Goal: Contribute content

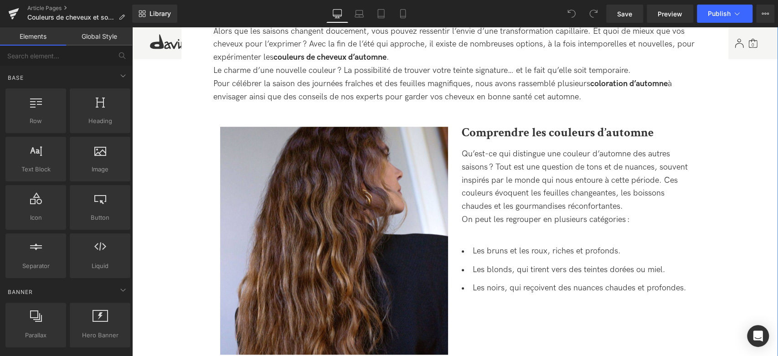
scroll to position [557, 0]
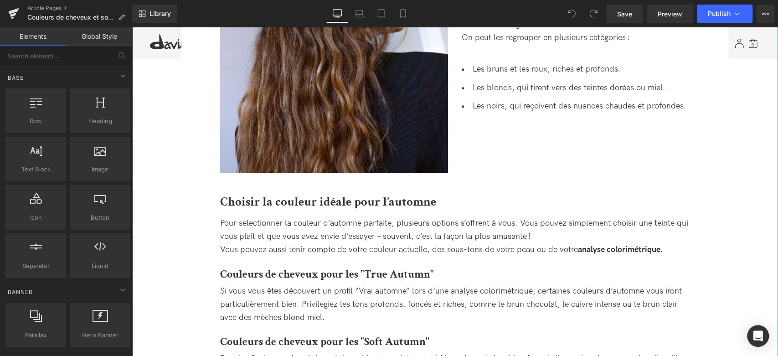
click at [228, 223] on span "Pour sélectionner la couleur d’automne parfaite, plusieurs options s’offrent à …" at bounding box center [454, 236] width 468 height 36
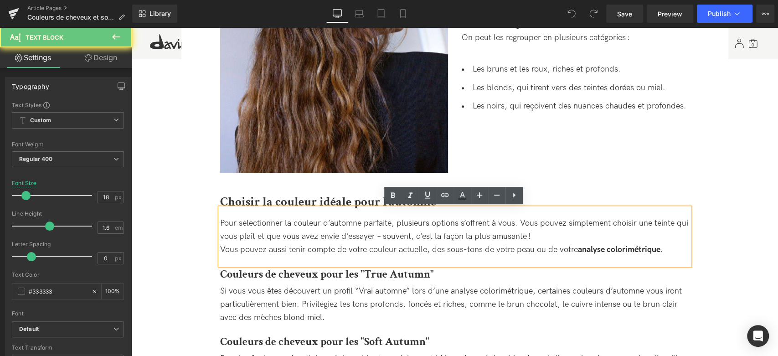
click at [223, 224] on span "Pour sélectionner la couleur d’automne parfaite, plusieurs options s’offrent à …" at bounding box center [454, 236] width 468 height 36
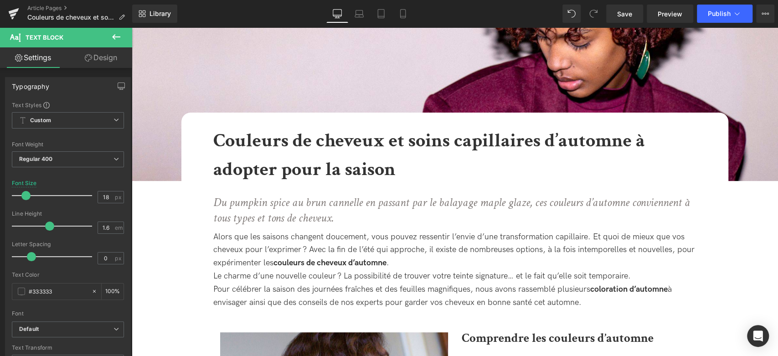
scroll to position [152, 0]
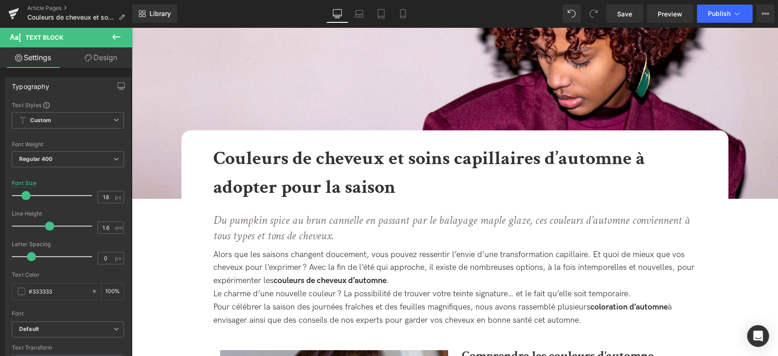
click at [258, 185] on b "Couleurs de cheveux et soins capillaires d’automne à adopter pour la saison" at bounding box center [429, 173] width 432 height 54
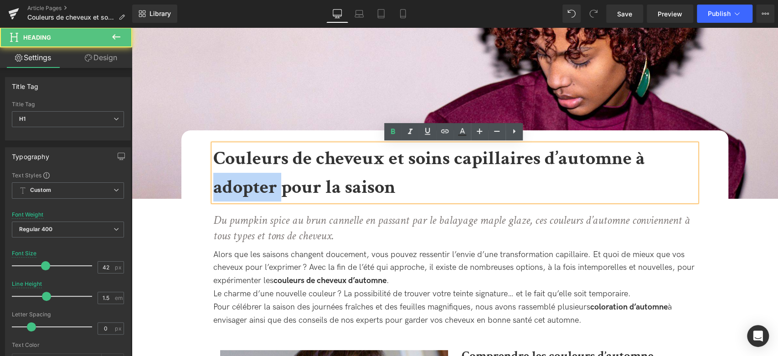
click at [258, 185] on b "Couleurs de cheveux et soins capillaires d’automne à adopter pour la saison" at bounding box center [429, 173] width 432 height 54
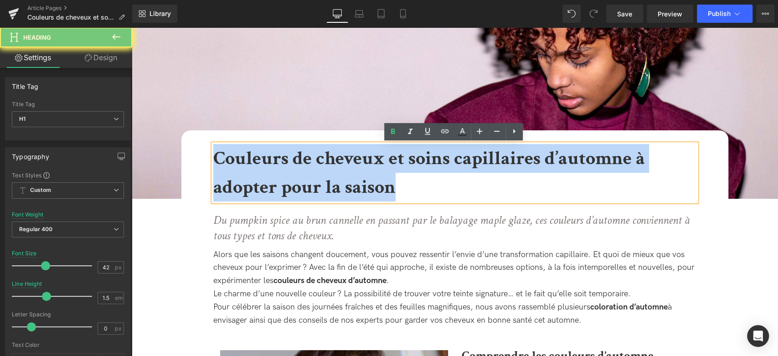
click at [258, 185] on b "Couleurs de cheveux et soins capillaires d’automne à adopter pour la saison" at bounding box center [429, 173] width 432 height 54
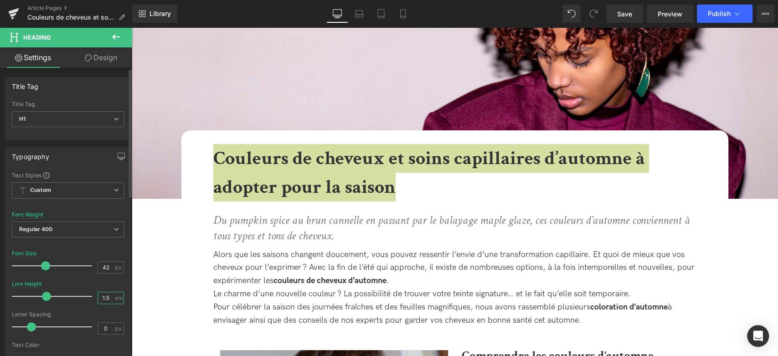
click at [105, 299] on input "1.5" at bounding box center [106, 297] width 16 height 11
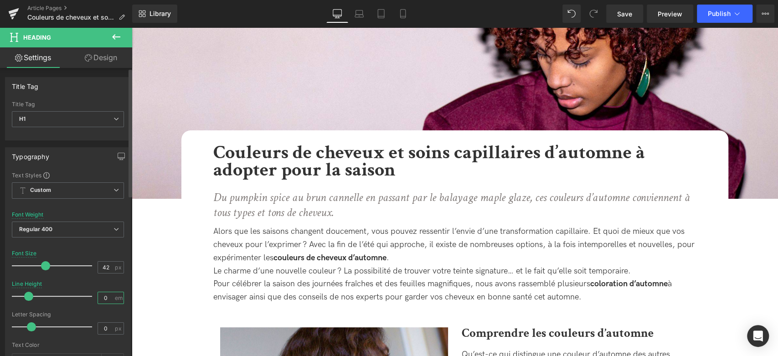
type input "01"
type input "1.2"
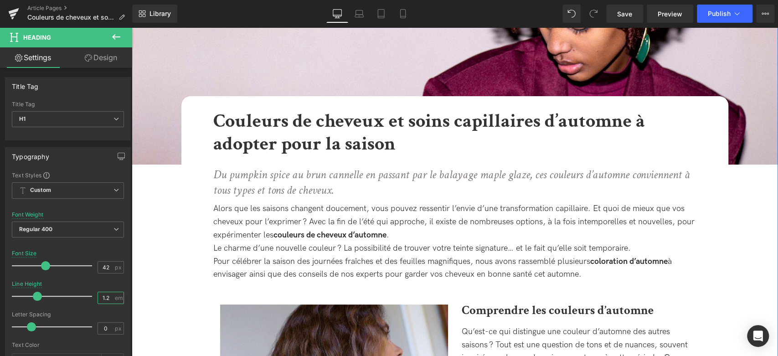
scroll to position [202, 0]
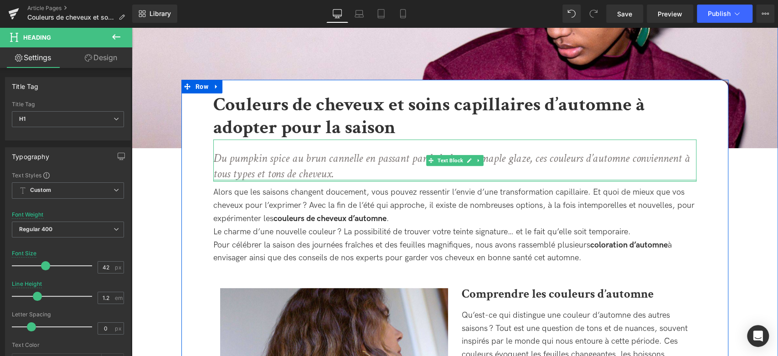
click at [300, 181] on div "Alors que les saisons changent doucement, vous pouvez ressentir l’envie d’une t…" at bounding box center [454, 222] width 483 height 83
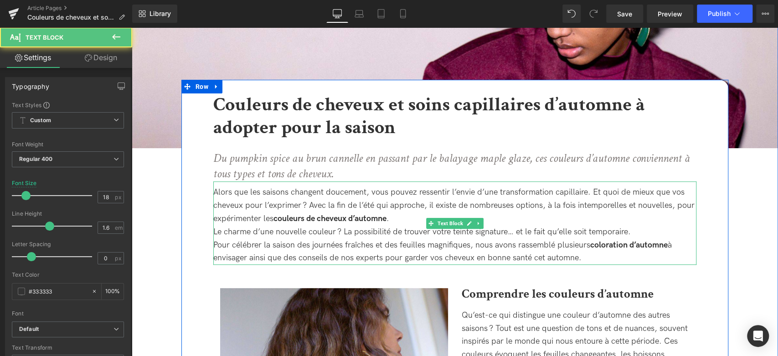
click at [253, 204] on div "Alors que les saisons changent doucement, vous pouvez ressentir l’envie d’une t…" at bounding box center [454, 205] width 483 height 39
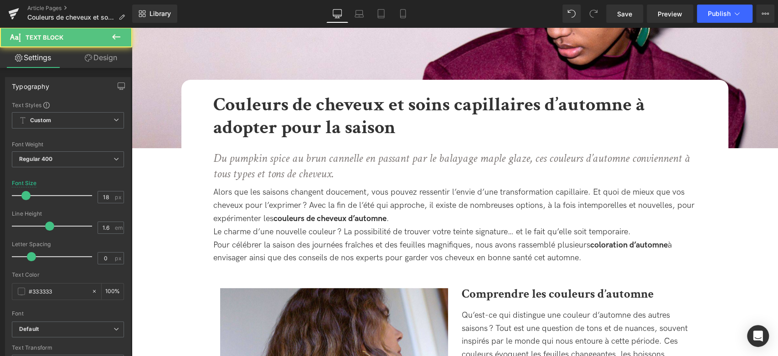
click at [110, 58] on link "Design" at bounding box center [101, 57] width 66 height 21
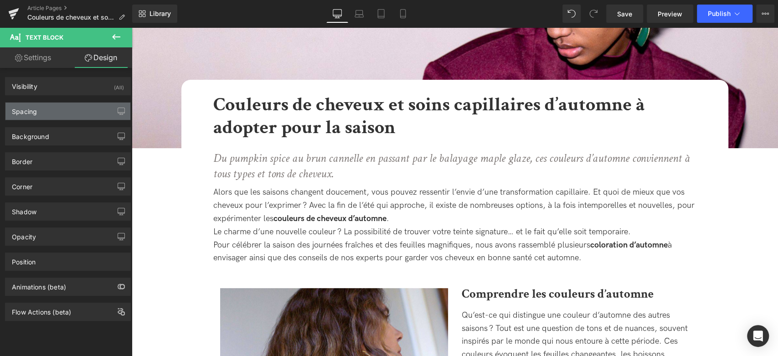
click at [76, 110] on div "Spacing" at bounding box center [67, 111] width 125 height 17
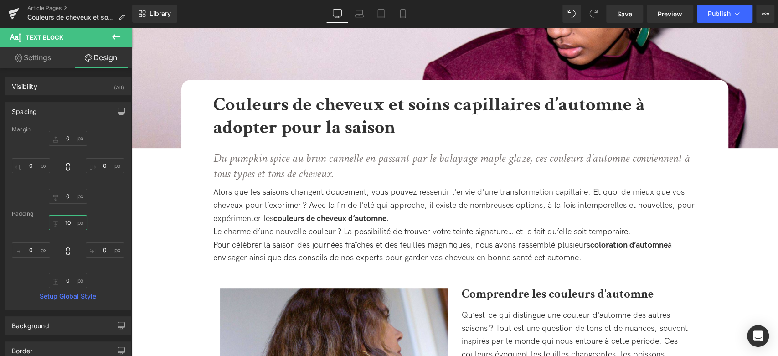
click at [66, 220] on input "text" at bounding box center [68, 222] width 38 height 15
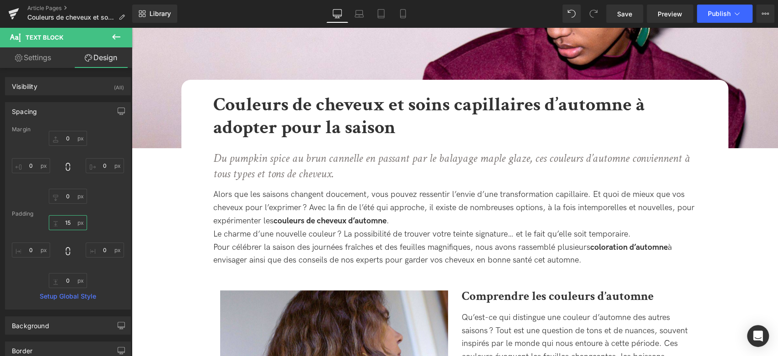
type input "1"
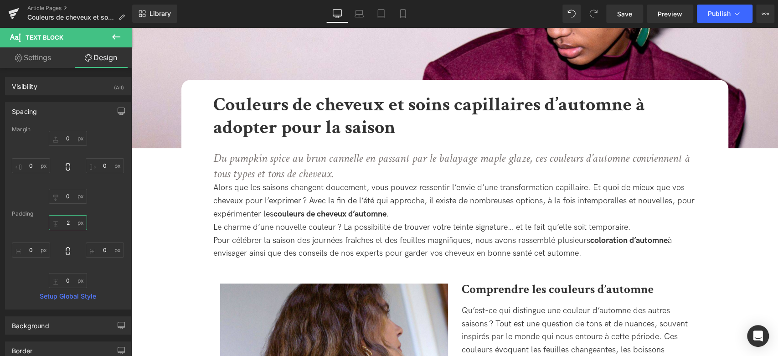
type input "20"
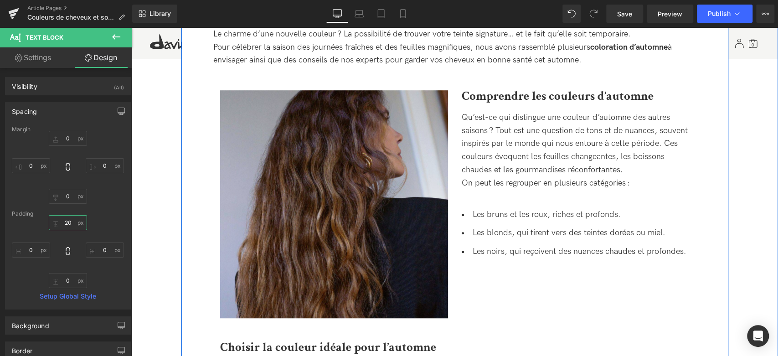
scroll to position [405, 0]
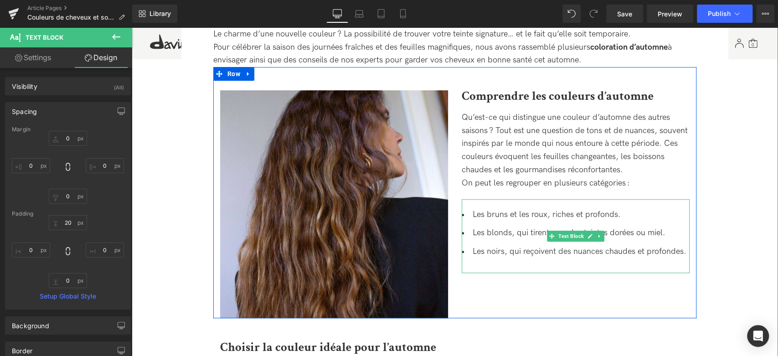
click at [561, 209] on li "Les bruns et les roux, riches et profonds." at bounding box center [576, 214] width 228 height 13
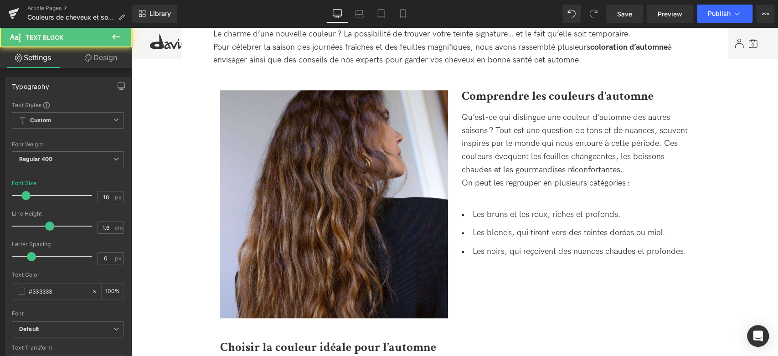
click at [108, 66] on link "Design" at bounding box center [101, 57] width 66 height 21
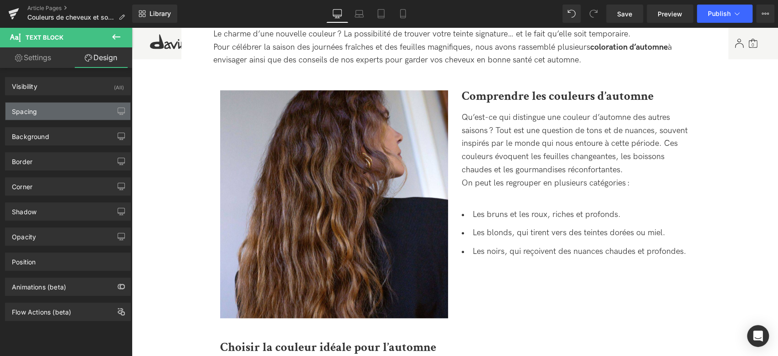
click at [78, 118] on div "Spacing" at bounding box center [67, 111] width 125 height 17
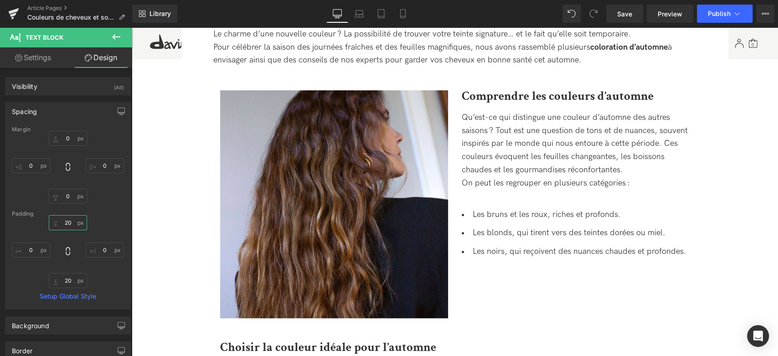
click at [69, 222] on input "text" at bounding box center [68, 222] width 38 height 15
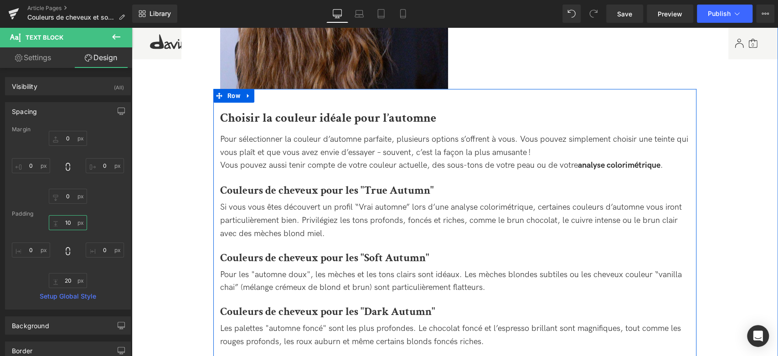
scroll to position [658, 0]
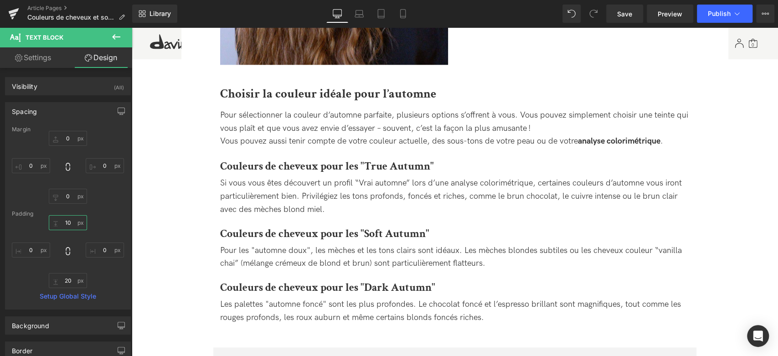
type input "10"
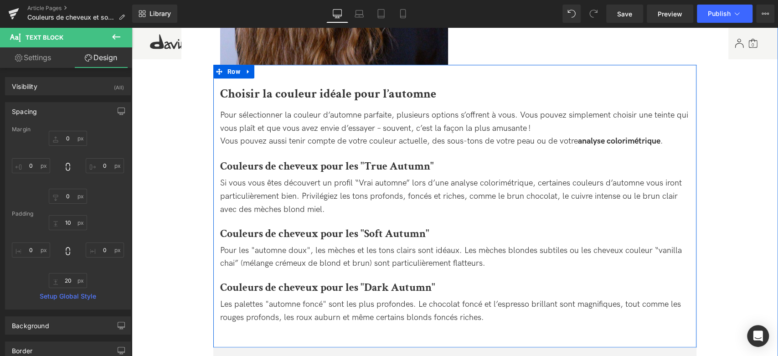
click at [278, 120] on div "Pour sélectionner la couleur d’automne parfaite, plusieurs options s’offrent à …" at bounding box center [454, 128] width 469 height 39
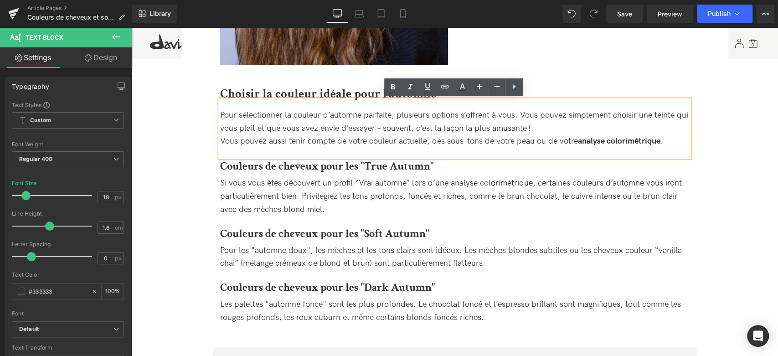
click at [457, 143] on span "Pour sélectionner la couleur d’automne parfaite, plusieurs options s’offrent à …" at bounding box center [454, 128] width 468 height 36
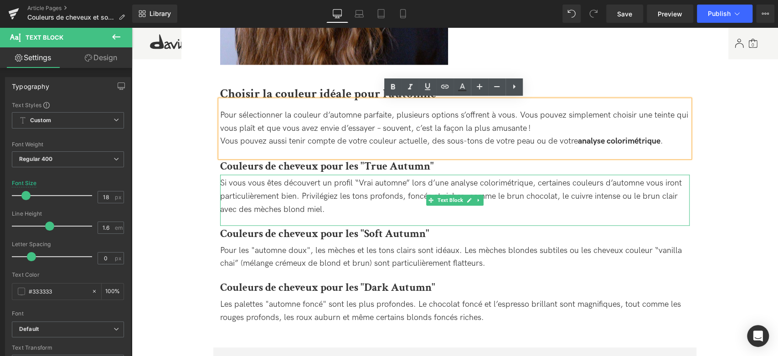
click at [564, 199] on div "Si vous vous êtes découvert un profil “Vrai automne” lors d’une analyse colorim…" at bounding box center [454, 196] width 469 height 39
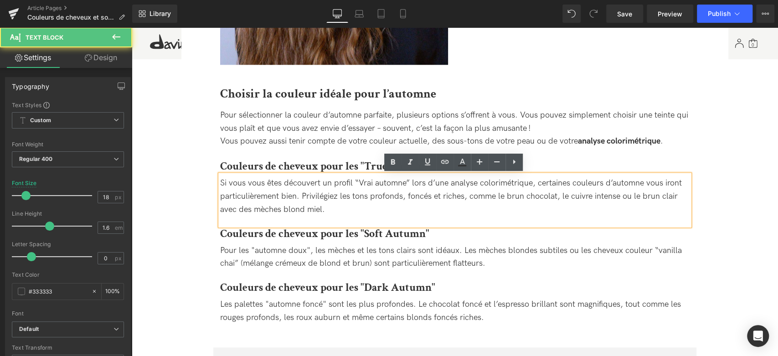
click at [384, 132] on span "Pour sélectionner la couleur d’automne parfaite, plusieurs options s’offrent à …" at bounding box center [454, 128] width 468 height 36
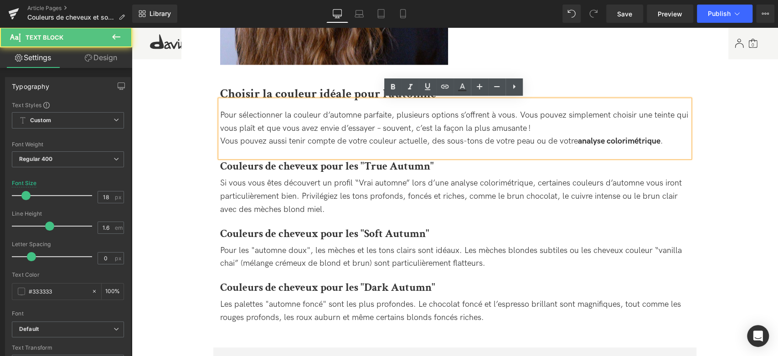
click at [451, 145] on span "Pour sélectionner la couleur d’automne parfaite, plusieurs options s’offrent à …" at bounding box center [454, 128] width 468 height 36
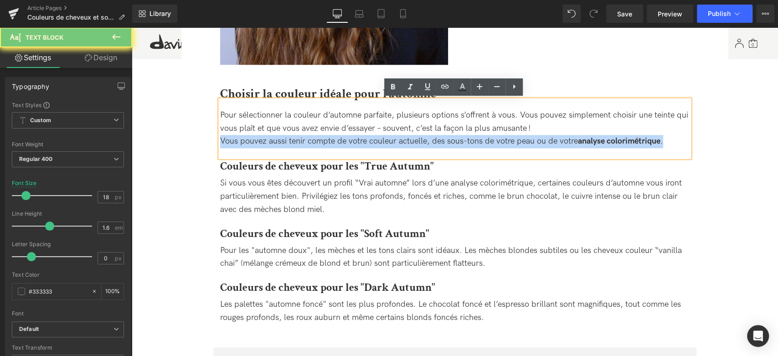
click at [451, 145] on span "Pour sélectionner la couleur d’automne parfaite, plusieurs options s’offrent à …" at bounding box center [454, 128] width 468 height 36
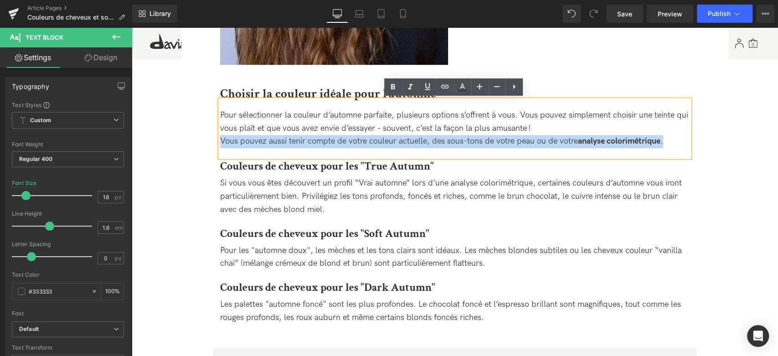
click at [469, 143] on span "Pour sélectionner la couleur d’automne parfaite, plusieurs options s’offrent à …" at bounding box center [454, 128] width 468 height 36
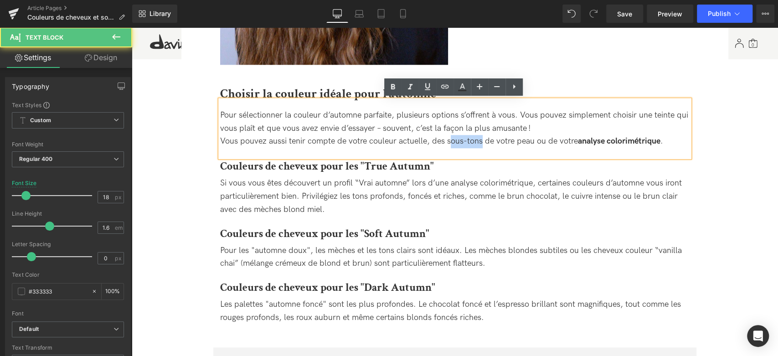
drag, startPoint x: 477, startPoint y: 140, endPoint x: 447, endPoint y: 142, distance: 30.6
click at [447, 142] on span "Pour sélectionner la couleur d’automne parfaite, plusieurs options s’offrent à …" at bounding box center [454, 128] width 468 height 36
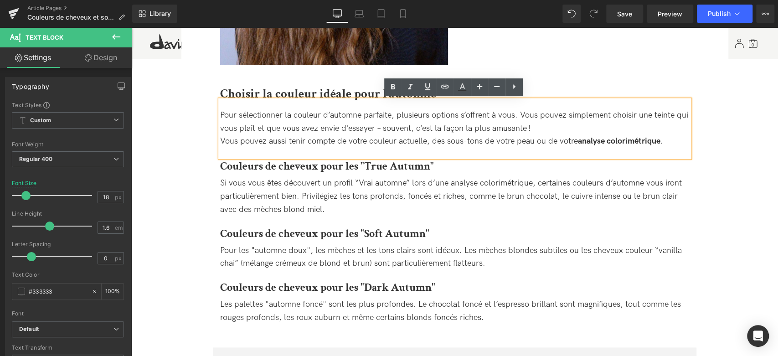
click at [446, 142] on span "Pour sélectionner la couleur d’automne parfaite, plusieurs options s’offrent à …" at bounding box center [454, 128] width 468 height 36
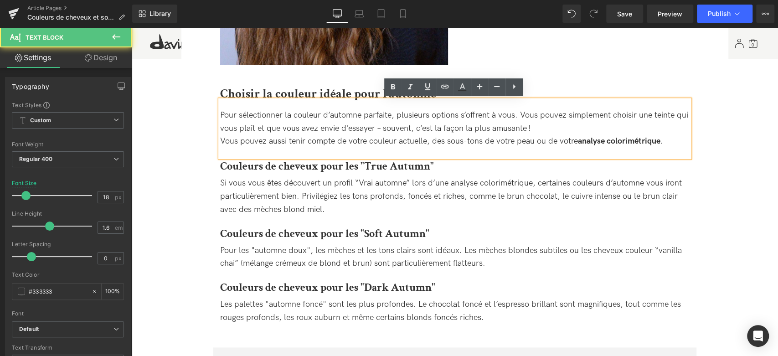
click at [402, 142] on span "Pour sélectionner la couleur d’automne parfaite, plusieurs options s’offrent à …" at bounding box center [454, 128] width 468 height 36
click at [333, 180] on div "Si vous vous êtes découvert un profil “Vrai automne” lors d’une analyse colorim…" at bounding box center [454, 196] width 469 height 39
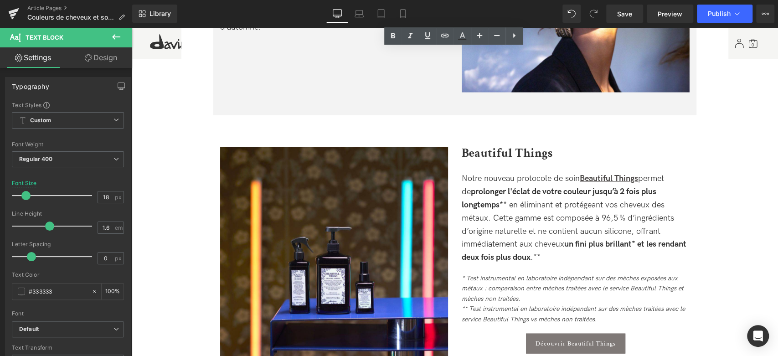
scroll to position [1215, 0]
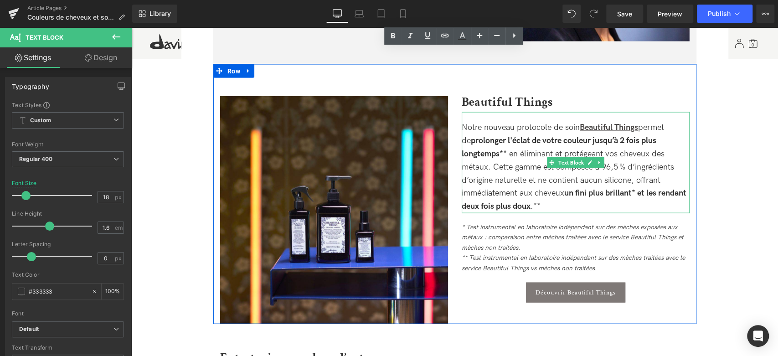
click at [599, 134] on div "Notre nouveau protocole de soin Beautiful Things permet de prolonger l'éclat de…" at bounding box center [576, 167] width 228 height 92
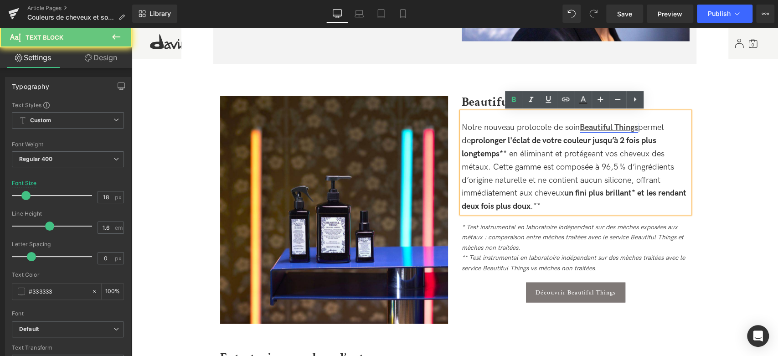
click at [604, 129] on u "Beautiful Things" at bounding box center [609, 128] width 58 height 10
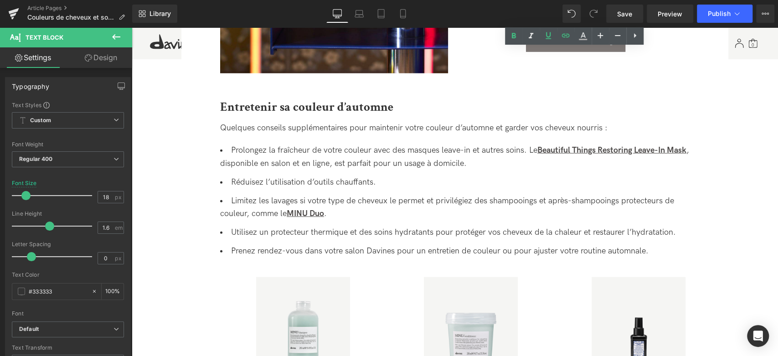
scroll to position [1468, 0]
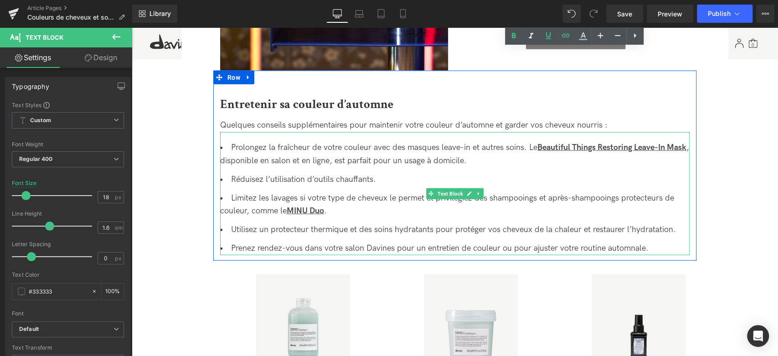
click at [561, 203] on li "Limitez les lavages si votre type de cheveux le permet et privilégiez des shamp…" at bounding box center [454, 205] width 469 height 26
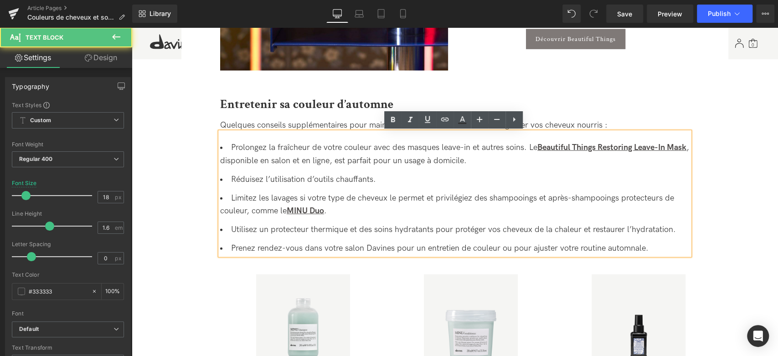
click at [520, 200] on li "Limitez les lavages si votre type de cheveux le permet et privilégiez des shamp…" at bounding box center [454, 205] width 469 height 26
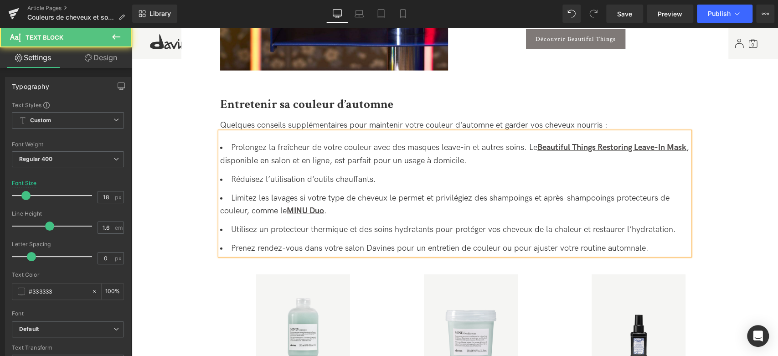
click at [600, 200] on li "Limitez les lavages si votre type de cheveux le permet et privilégiez des shamp…" at bounding box center [454, 205] width 469 height 26
click at [592, 211] on li "Limitez les lavages si votre type de cheveux le permet et privilégiez des shamp…" at bounding box center [454, 205] width 469 height 26
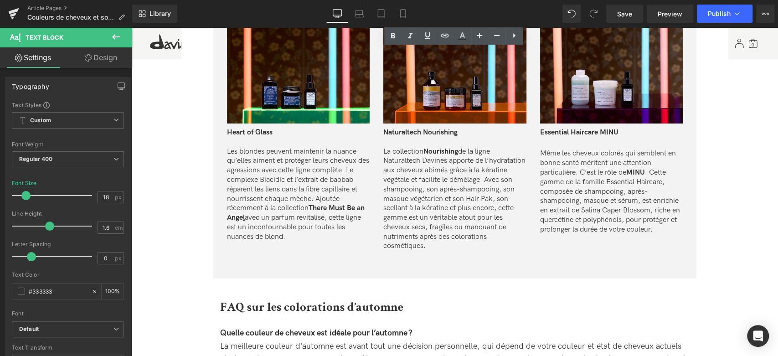
scroll to position [2076, 0]
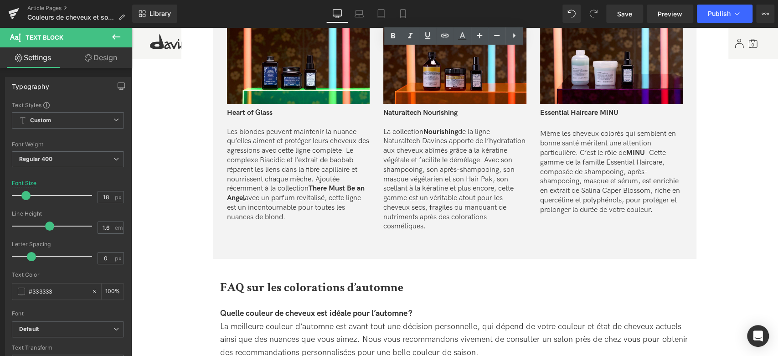
click at [335, 201] on p "Les blondes peuvent maintenir la nuance qu’elles aiment et protéger leurs cheve…" at bounding box center [298, 175] width 143 height 95
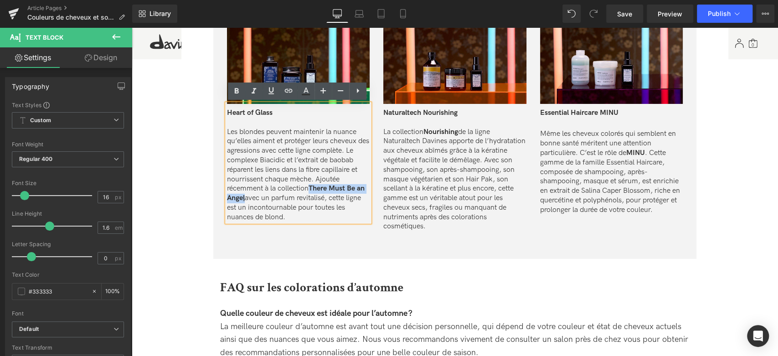
drag, startPoint x: 311, startPoint y: 188, endPoint x: 244, endPoint y: 197, distance: 67.6
click at [244, 197] on p "Les blondes peuvent maintenir la nuance qu’elles aiment et protéger leurs cheve…" at bounding box center [298, 175] width 143 height 95
click at [270, 95] on icon at bounding box center [271, 90] width 11 height 11
click at [283, 90] on icon at bounding box center [288, 90] width 11 height 11
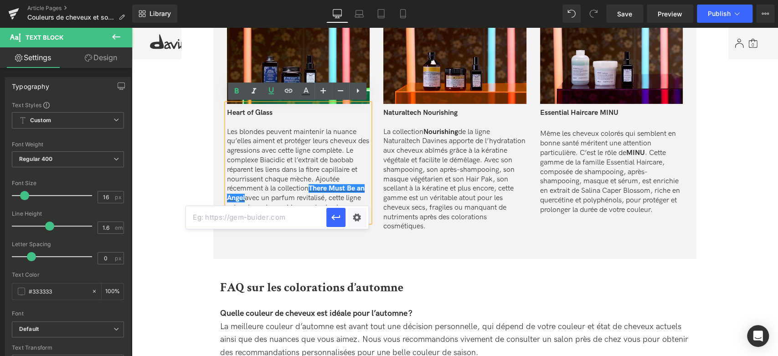
click at [280, 220] on input "text" at bounding box center [256, 217] width 140 height 23
paste input "[URL][DOMAIN_NAME]"
type input "[URL][DOMAIN_NAME]"
click at [333, 216] on icon "button" at bounding box center [335, 217] width 9 height 5
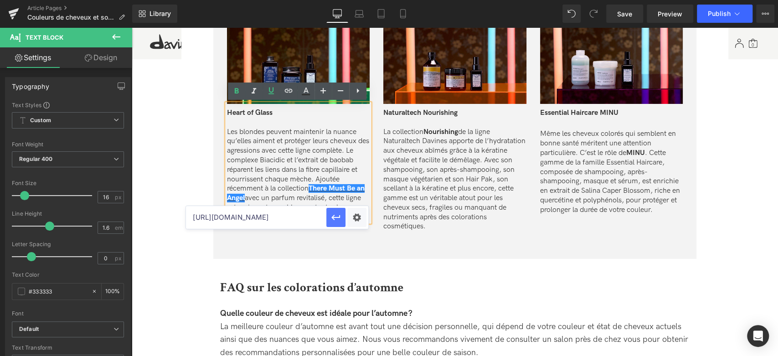
scroll to position [0, 0]
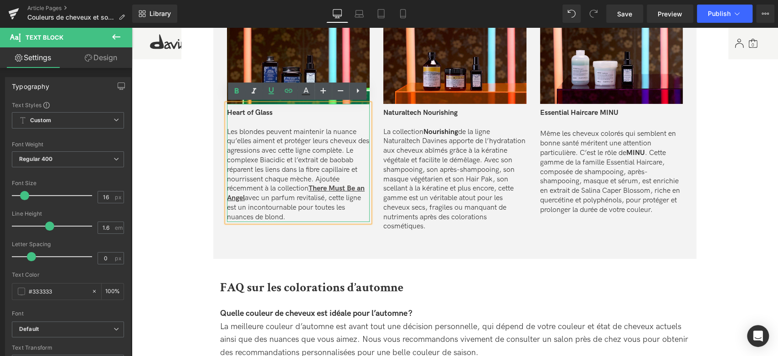
click at [319, 211] on p "Les blondes peuvent maintenir la nuance qu’elles aiment et protéger leurs cheve…" at bounding box center [298, 175] width 143 height 95
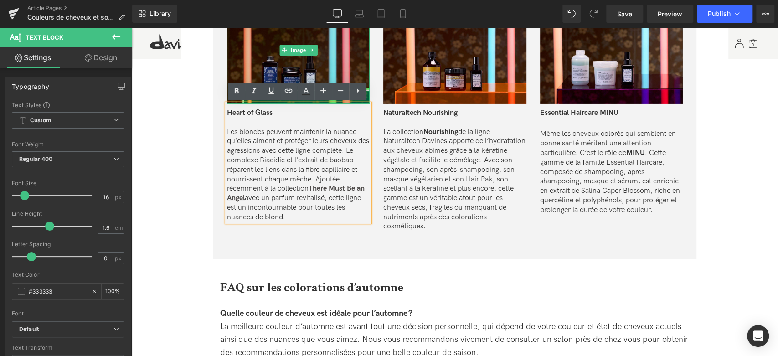
click at [291, 57] on img at bounding box center [298, 50] width 143 height 107
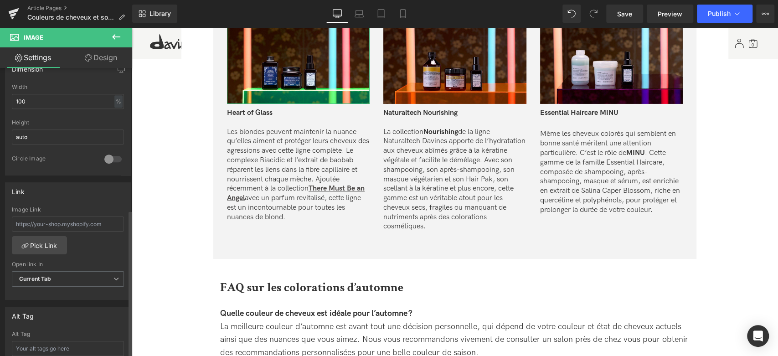
scroll to position [304, 0]
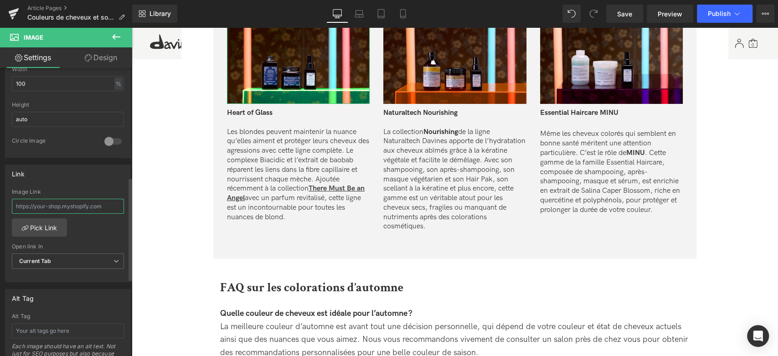
click at [76, 203] on input "text" at bounding box center [68, 206] width 112 height 15
paste input "[URL][DOMAIN_NAME]"
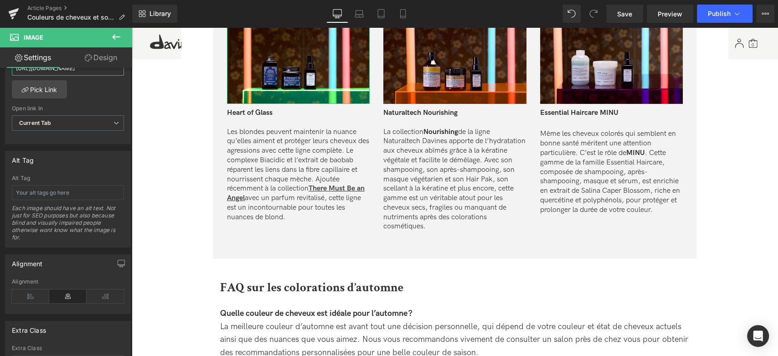
scroll to position [417, 0]
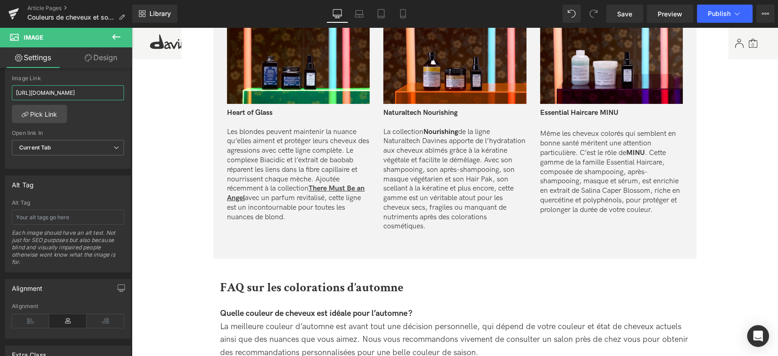
type input "[URL][DOMAIN_NAME]"
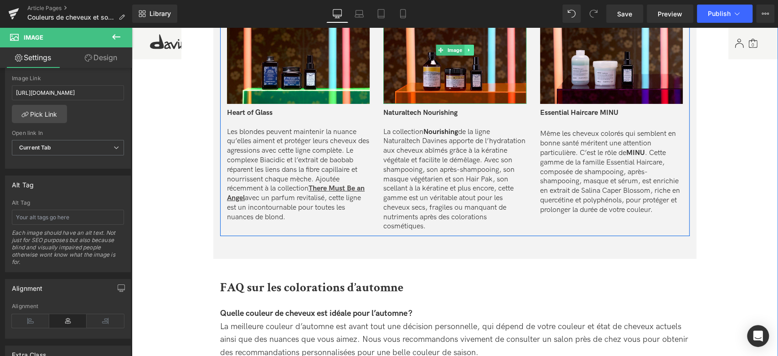
click at [466, 52] on icon at bounding box center [468, 49] width 5 height 5
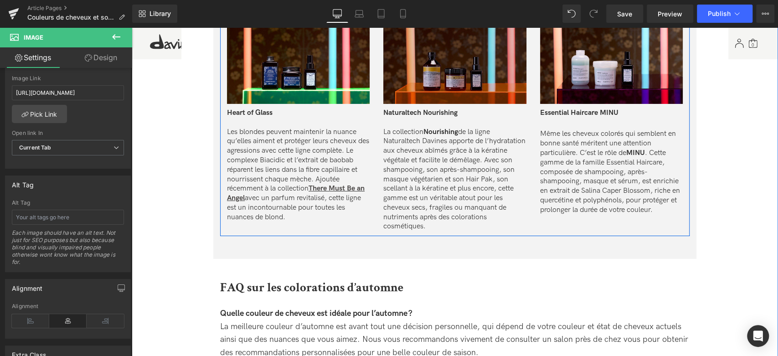
click at [451, 85] on img at bounding box center [454, 50] width 143 height 107
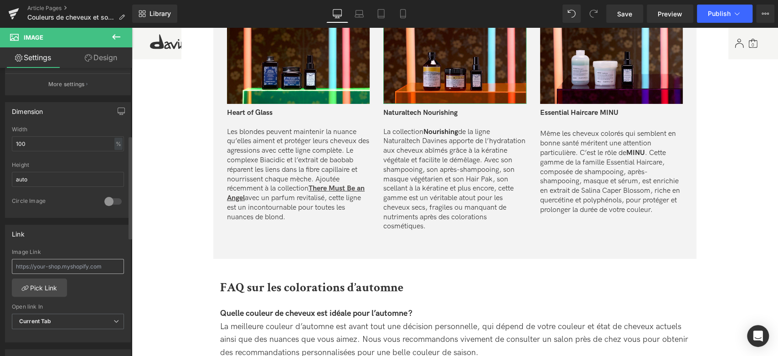
scroll to position [253, 0]
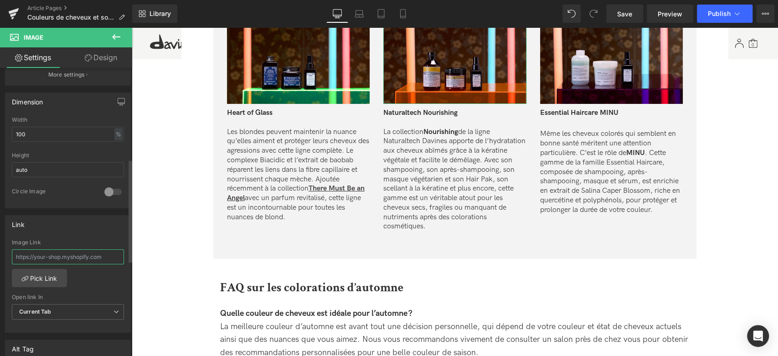
click at [69, 253] on input "text" at bounding box center [68, 256] width 112 height 15
paste input "[URL][DOMAIN_NAME]"
type input "[URL][DOMAIN_NAME]"
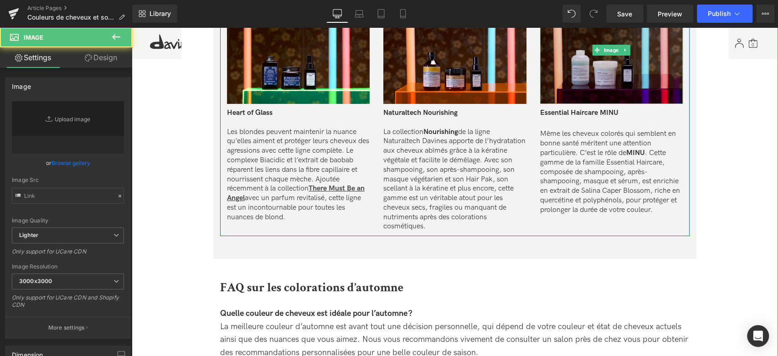
click at [579, 68] on img at bounding box center [611, 50] width 143 height 107
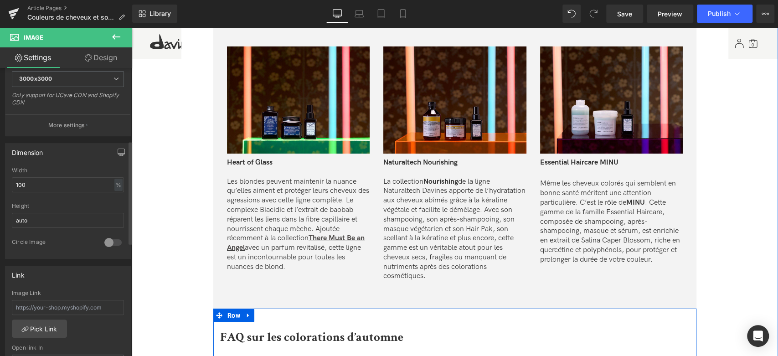
scroll to position [2025, 0]
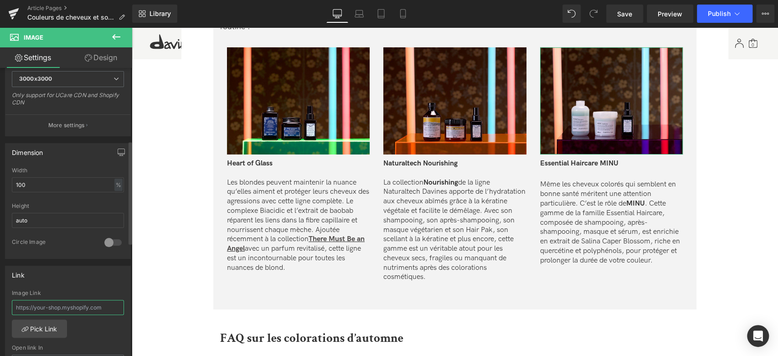
click at [79, 308] on input "text" at bounding box center [68, 307] width 112 height 15
paste input "[URL][DOMAIN_NAME]"
type input "[URL][DOMAIN_NAME]"
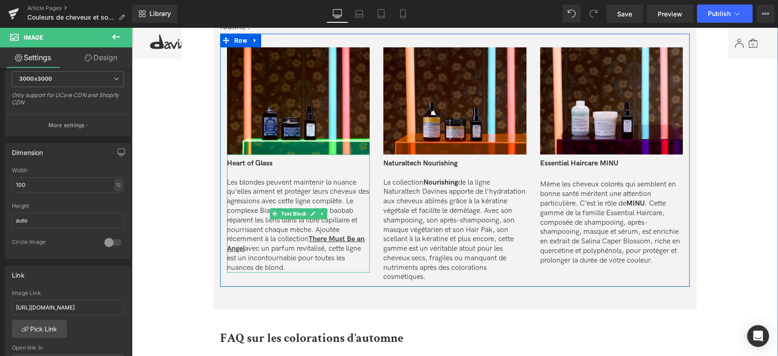
click at [261, 165] on span "Heart of Glass" at bounding box center [250, 163] width 46 height 9
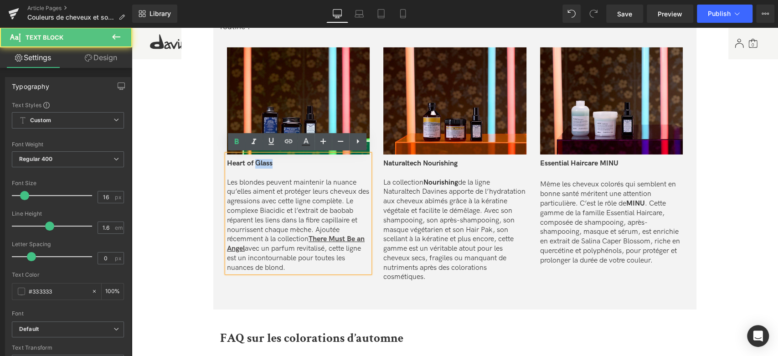
click at [261, 165] on span "Heart of Glass" at bounding box center [250, 163] width 46 height 9
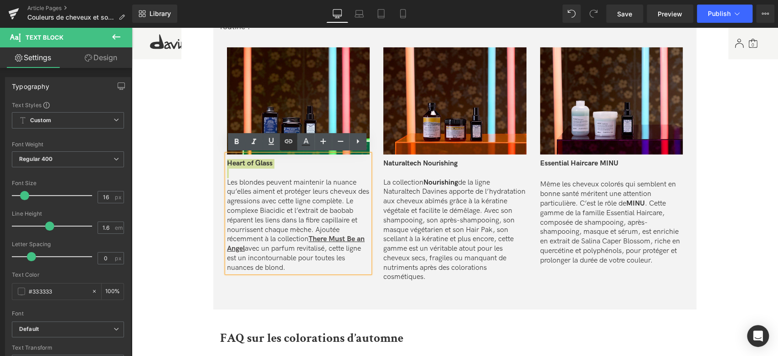
click at [287, 139] on icon at bounding box center [288, 141] width 11 height 11
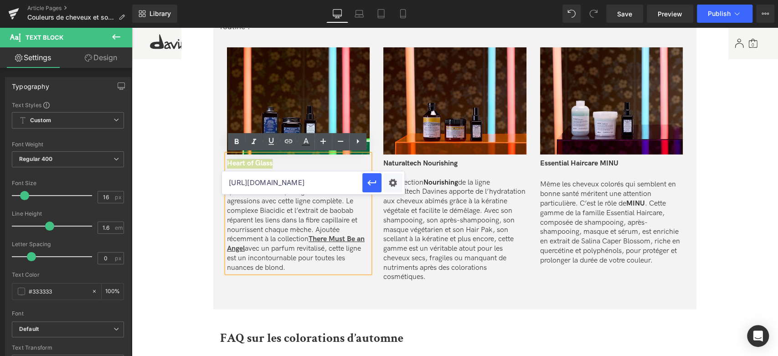
click at [303, 178] on input "[URL][DOMAIN_NAME]" at bounding box center [292, 182] width 140 height 23
paste input "[URL][DOMAIN_NAME]"
type input "[URL][DOMAIN_NAME]"
click at [371, 185] on icon "button" at bounding box center [371, 182] width 11 height 11
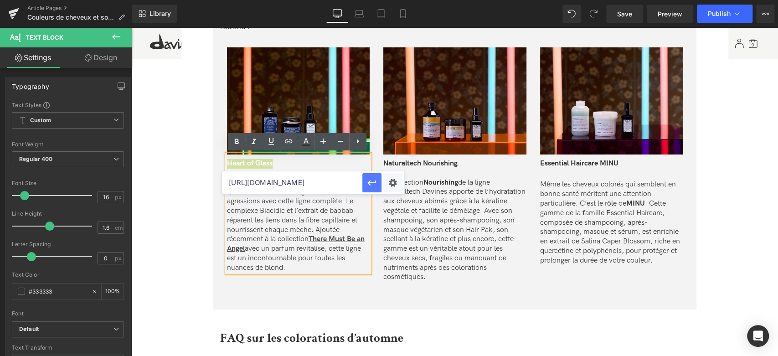
scroll to position [0, 0]
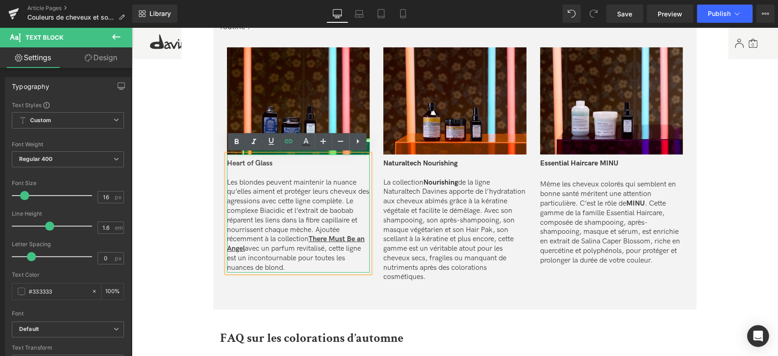
click at [331, 170] on p at bounding box center [298, 174] width 143 height 10
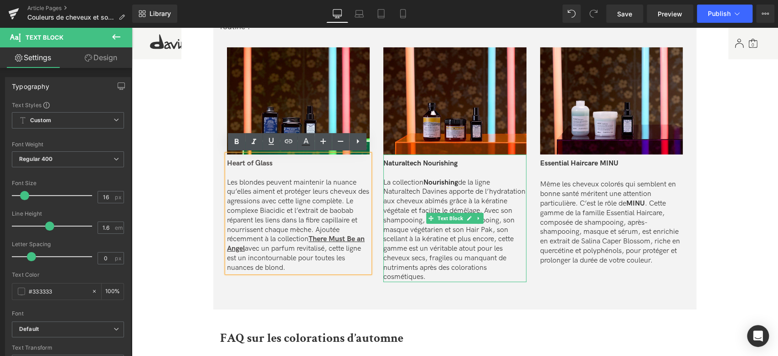
click at [423, 169] on p at bounding box center [454, 174] width 143 height 10
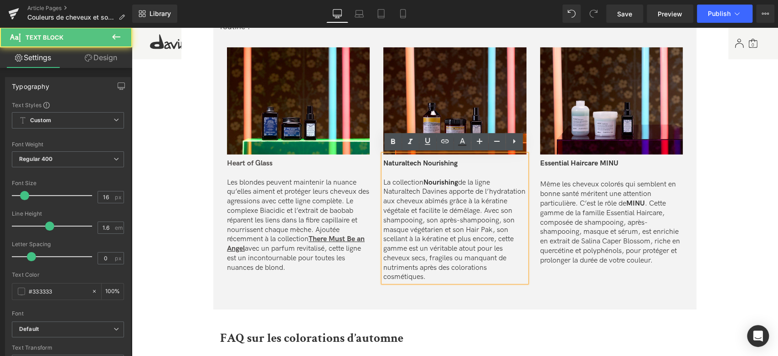
click at [412, 167] on span "Naturaltech Nourishing" at bounding box center [420, 163] width 74 height 9
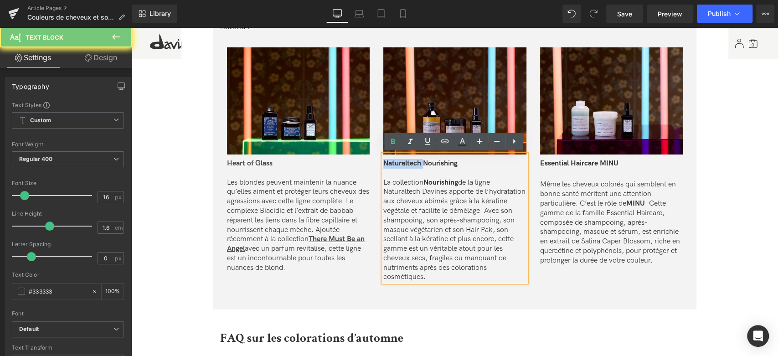
click at [412, 167] on span "Naturaltech Nourishing" at bounding box center [420, 163] width 74 height 9
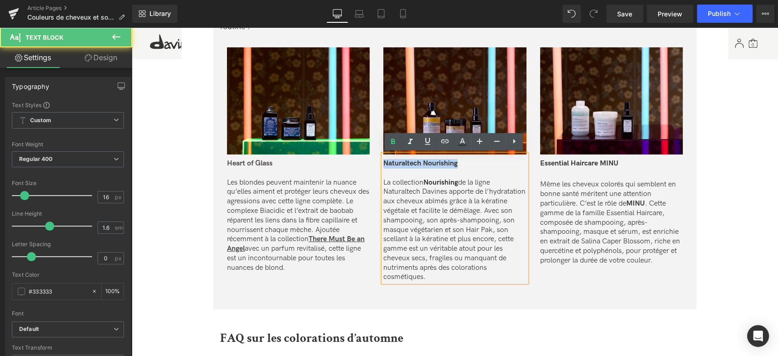
click at [412, 167] on span "Naturaltech Nourishing" at bounding box center [420, 163] width 74 height 9
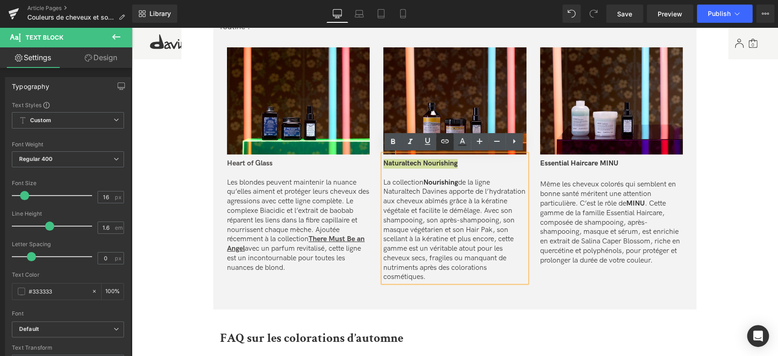
click at [452, 141] on link at bounding box center [444, 141] width 17 height 17
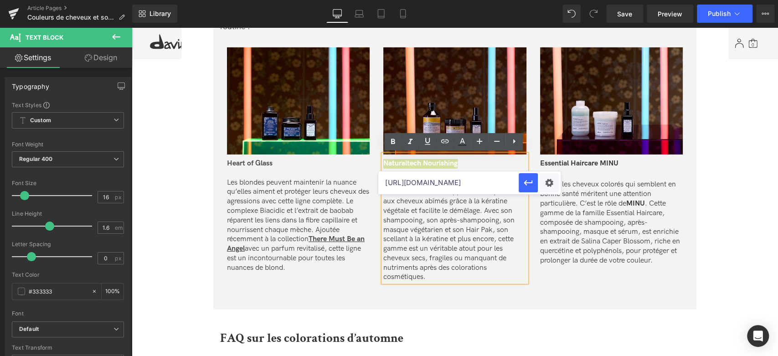
click at [424, 179] on input "[URL][DOMAIN_NAME]" at bounding box center [448, 182] width 140 height 23
paste input "[URL][DOMAIN_NAME]"
type input "[URL][DOMAIN_NAME]"
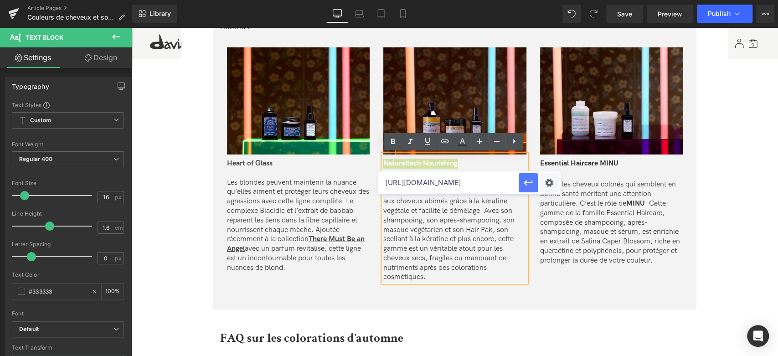
click at [529, 184] on icon "button" at bounding box center [528, 182] width 11 height 11
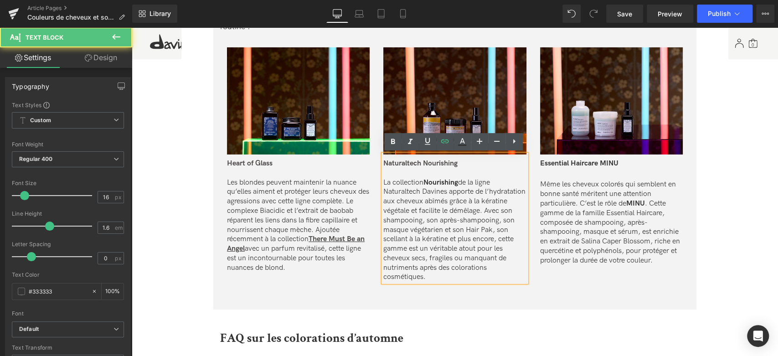
click at [461, 196] on p "La collection Nourishing de la ligne Naturaltech Davines apporte de l’hydratati…" at bounding box center [454, 230] width 143 height 104
click at [430, 183] on strong "Nourishing" at bounding box center [440, 182] width 35 height 9
click at [475, 212] on p "La collection Nourishing de la ligne Naturaltech Davines apporte de l’hydratati…" at bounding box center [454, 230] width 143 height 104
click at [434, 218] on p "La collection Nourishing de la ligne Naturaltech Davines apporte de l’hydratati…" at bounding box center [454, 230] width 143 height 104
click at [439, 218] on p "La collection Nourishing de la ligne Naturaltech Davines apporte de l’hydratati…" at bounding box center [454, 230] width 143 height 104
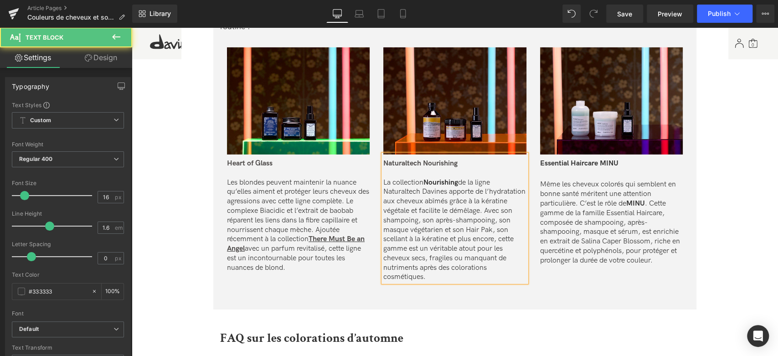
click at [407, 227] on p "La collection Nourishing de la ligne Naturaltech Davines apporte de l’hydratati…" at bounding box center [454, 230] width 143 height 104
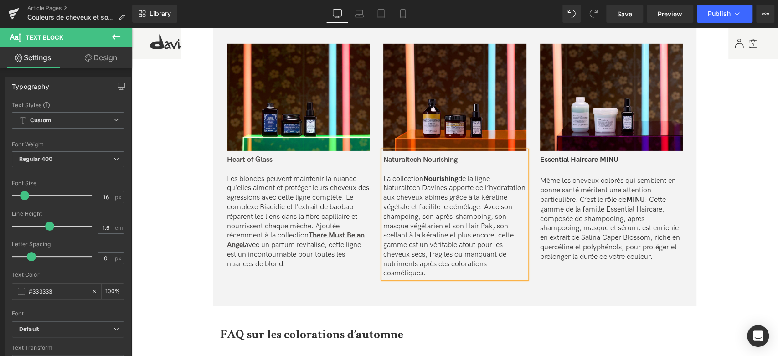
scroll to position [2030, 0]
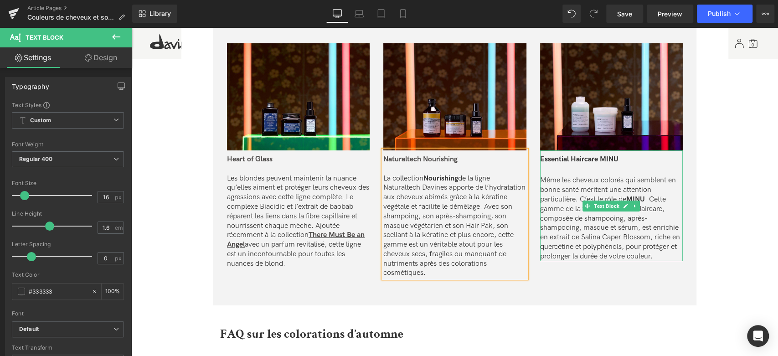
click at [613, 178] on p "Même les cheveux colorés qui semblent en bonne santé méritent une attention par…" at bounding box center [611, 218] width 143 height 85
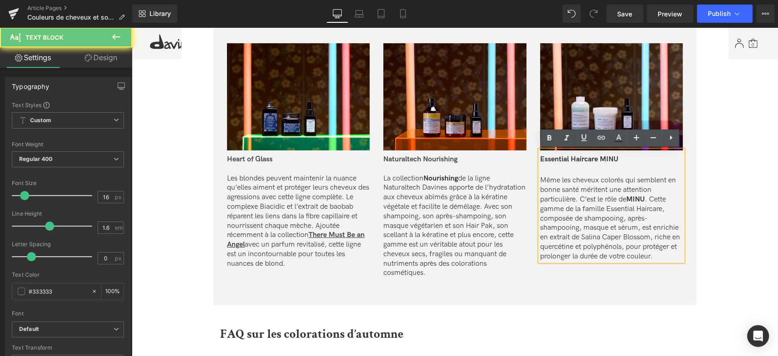
click at [603, 157] on span "Essential Haircare MINU" at bounding box center [579, 159] width 78 height 9
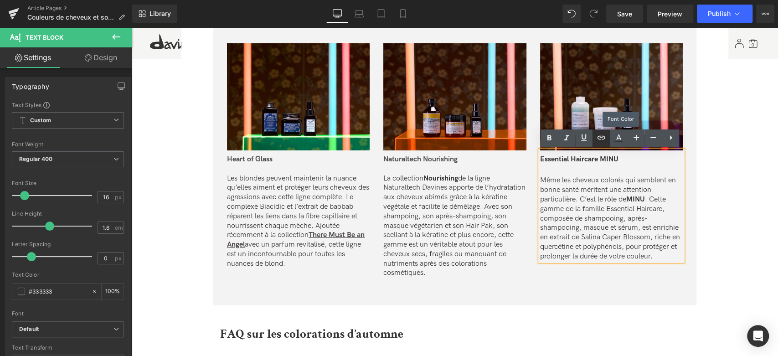
click at [604, 141] on icon at bounding box center [601, 137] width 11 height 11
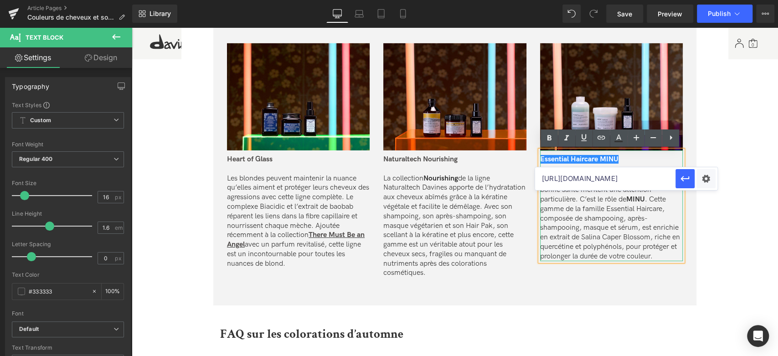
click at [601, 170] on input "[URL][DOMAIN_NAME]" at bounding box center [605, 178] width 140 height 23
paste input "[URL][DOMAIN_NAME]"
type input "[URL][DOMAIN_NAME]"
click at [686, 182] on icon "button" at bounding box center [685, 178] width 11 height 11
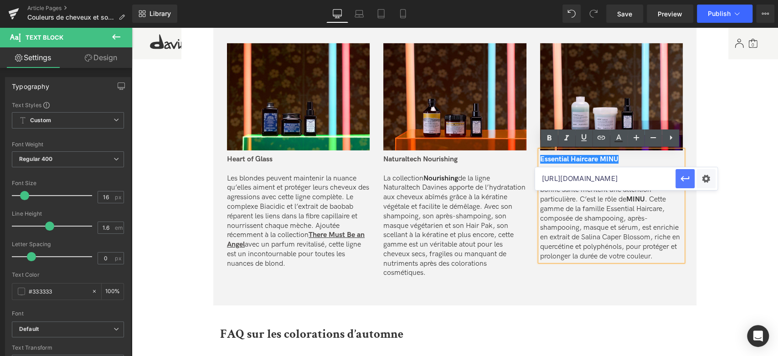
scroll to position [0, 0]
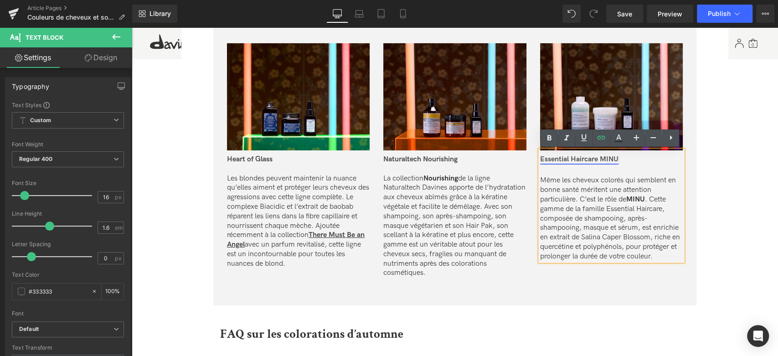
click at [614, 163] on link "Essential Haircare MINU" at bounding box center [579, 159] width 78 height 9
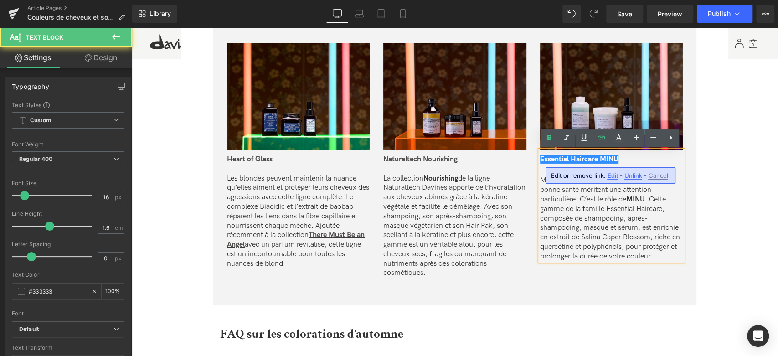
click at [594, 203] on p "Même les cheveux colorés qui semblent en bonne santé méritent une attention par…" at bounding box center [611, 218] width 143 height 85
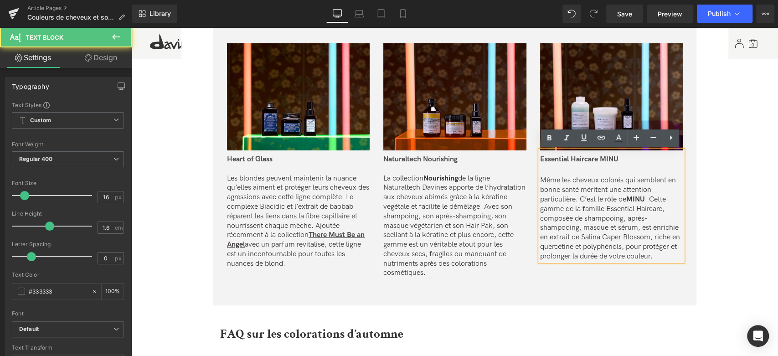
click at [640, 198] on strong "MINU" at bounding box center [635, 199] width 19 height 9
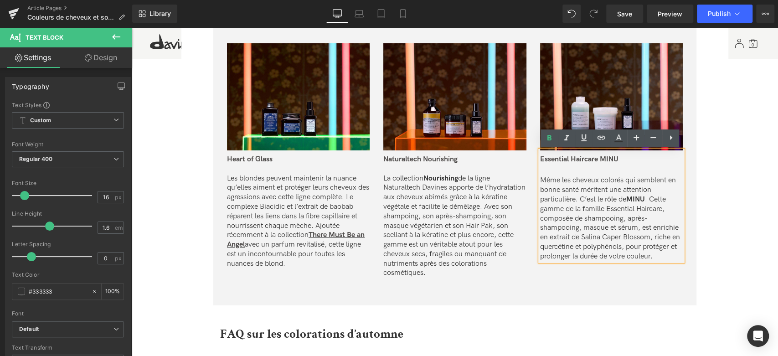
click at [609, 216] on p "Même les cheveux colorés qui semblent en bonne santé méritent une attention par…" at bounding box center [611, 218] width 143 height 85
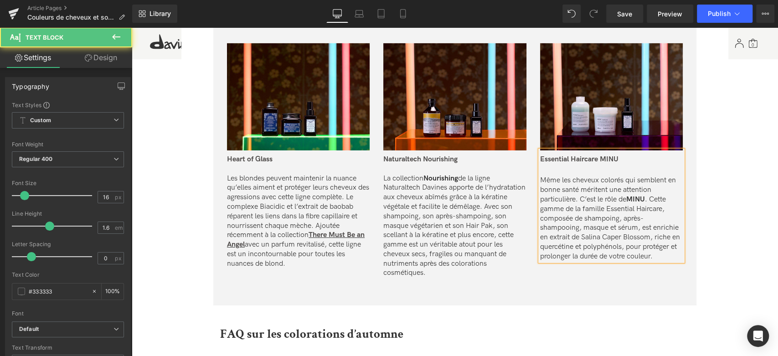
click at [562, 230] on p "Même les cheveux colorés qui semblent en bonne santé méritent une attention par…" at bounding box center [611, 218] width 143 height 85
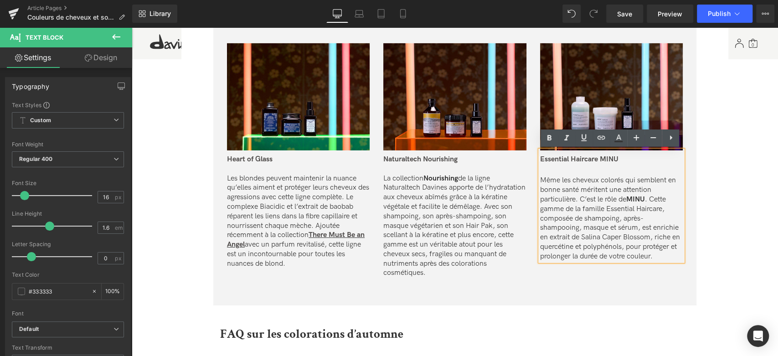
click at [563, 228] on p "Même les cheveux colorés qui semblent en bonne santé méritent une attention par…" at bounding box center [611, 218] width 143 height 85
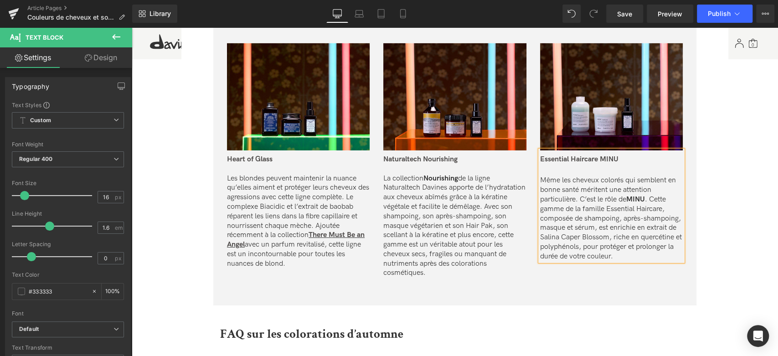
click at [605, 231] on p "Même les cheveux colorés qui semblent en bonne santé méritent une attention par…" at bounding box center [611, 218] width 143 height 85
click at [635, 258] on p "Même les cheveux colorés qui semblent en bonne santé méritent une attention par…" at bounding box center [611, 218] width 143 height 85
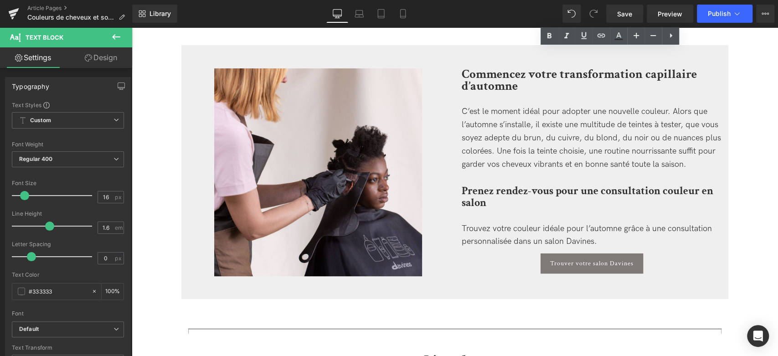
scroll to position [2536, 0]
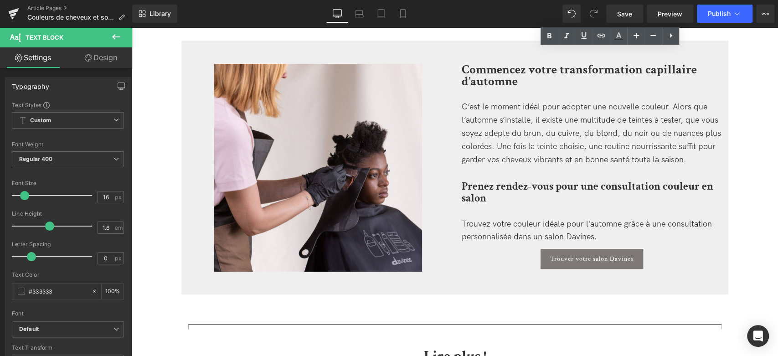
click at [490, 214] on div "Prenez rendez-vous pour une consultation couleur en salon" at bounding box center [592, 194] width 260 height 46
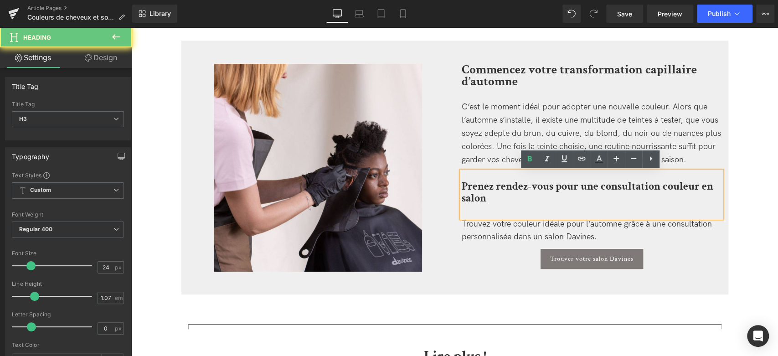
click at [492, 206] on div "Prenez rendez-vous pour une consultation couleur en salon" at bounding box center [592, 194] width 260 height 46
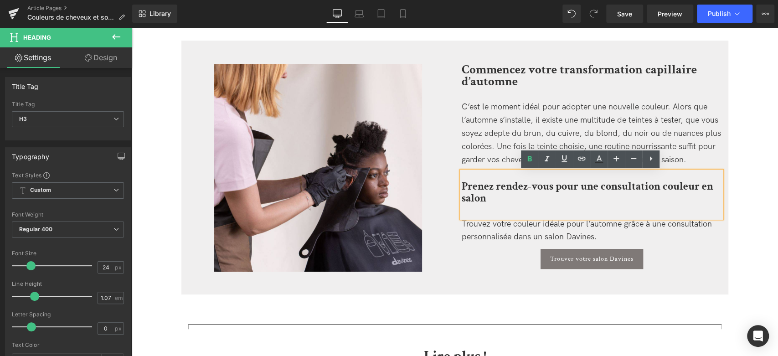
click at [491, 209] on div "Prenez rendez-vous pour une consultation couleur en salon" at bounding box center [592, 194] width 260 height 46
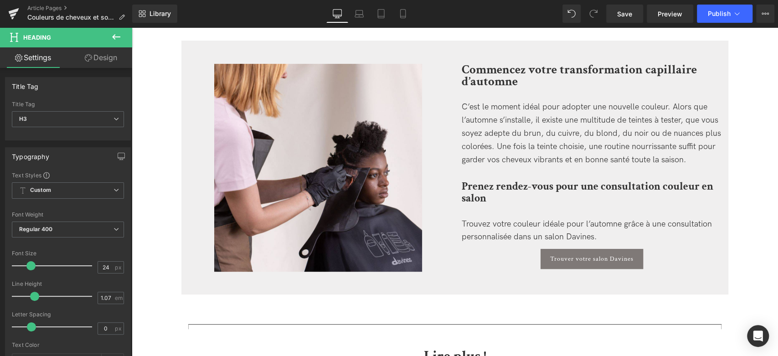
click at [87, 50] on link "Design" at bounding box center [101, 57] width 66 height 21
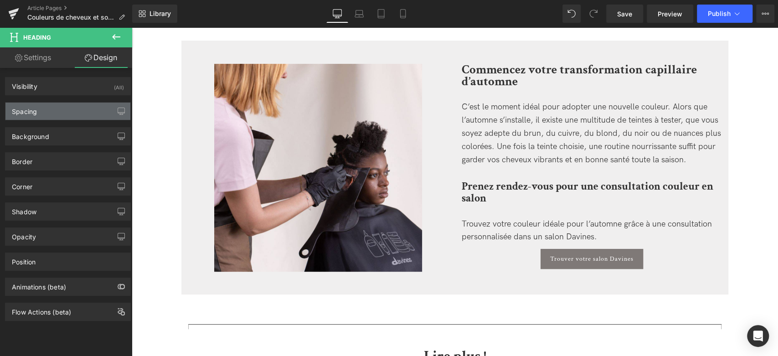
click at [88, 117] on div "Spacing" at bounding box center [67, 111] width 125 height 17
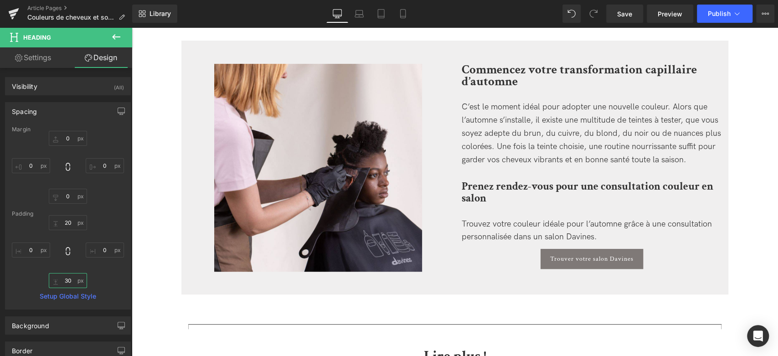
click at [68, 283] on input "30" at bounding box center [68, 280] width 38 height 15
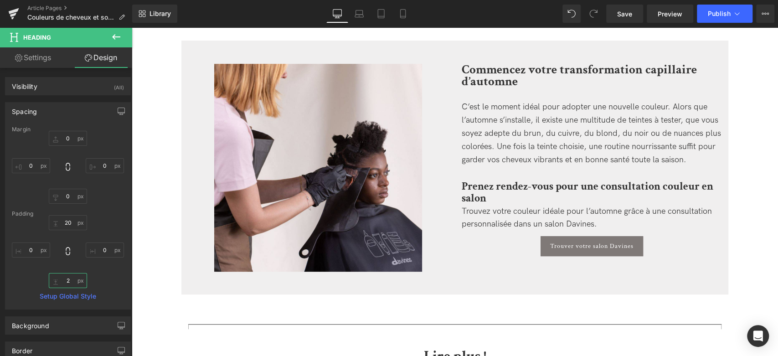
type input "20"
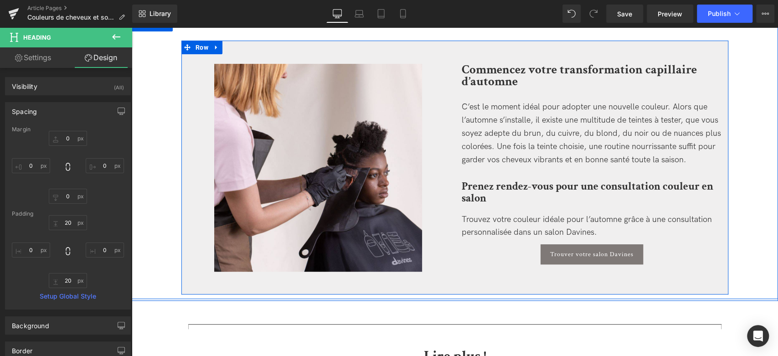
click at [509, 266] on div "Image Commencez votre transformation capillaire d’automne Heading C’est le mome…" at bounding box center [454, 168] width 547 height 254
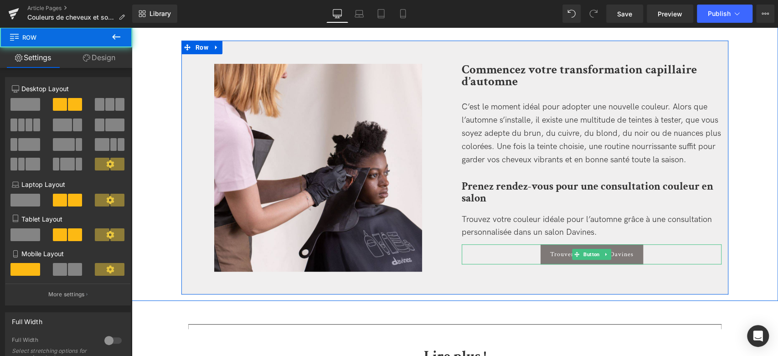
click at [533, 252] on div "Trouver votre salon Davines" at bounding box center [592, 254] width 260 height 20
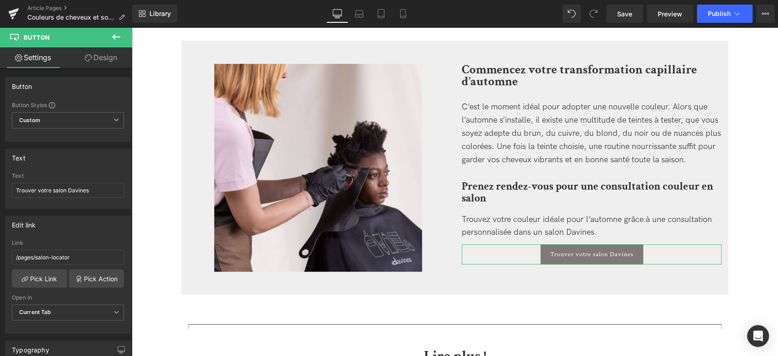
click at [95, 49] on link "Design" at bounding box center [101, 57] width 66 height 21
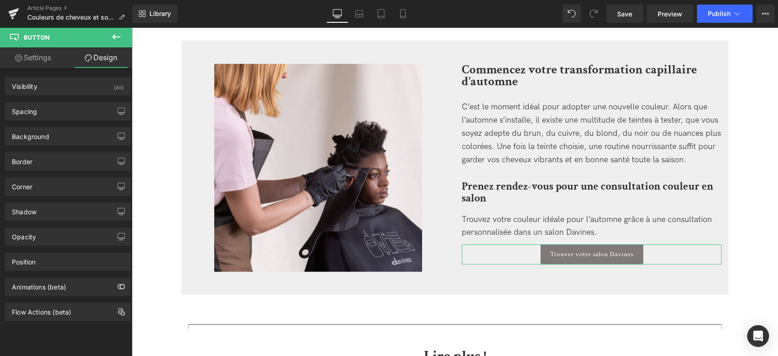
click at [73, 99] on div "Spacing [GEOGRAPHIC_DATA] 0 0 0 0 [GEOGRAPHIC_DATA] 0 20 0 20 Setup Global Style" at bounding box center [68, 107] width 136 height 25
click at [73, 105] on div "Spacing" at bounding box center [67, 111] width 125 height 17
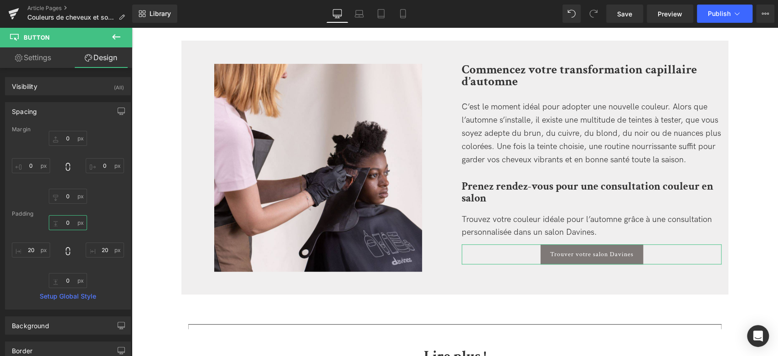
click at [70, 222] on input "0" at bounding box center [68, 222] width 38 height 15
type input "1"
click at [69, 129] on div "Margin" at bounding box center [68, 129] width 112 height 6
click at [68, 137] on input "0" at bounding box center [68, 138] width 38 height 15
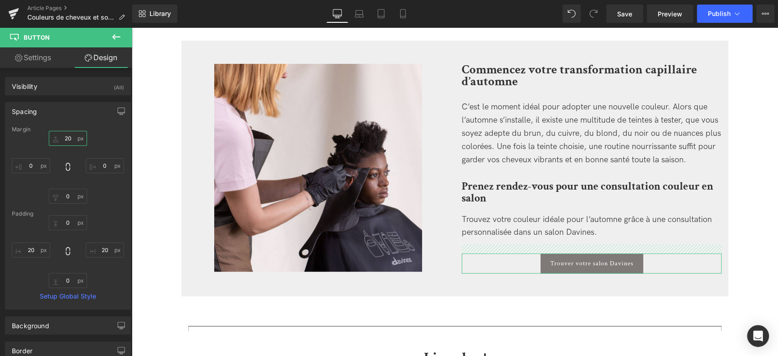
type input "2"
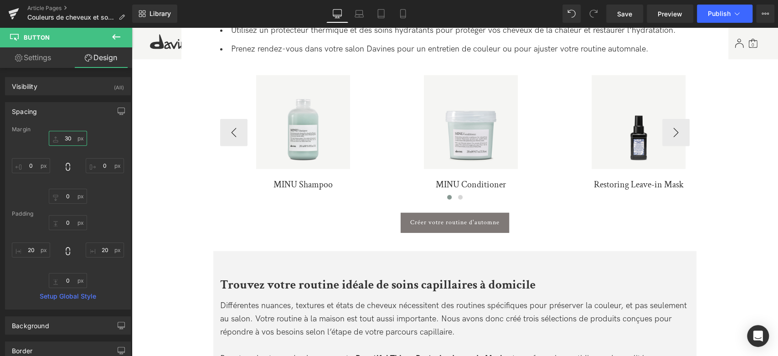
scroll to position [1574, 0]
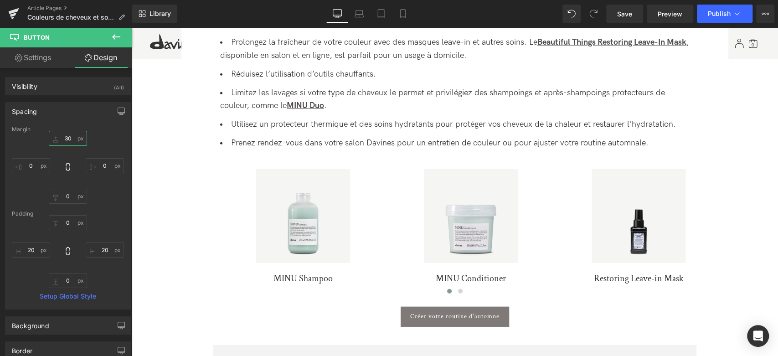
type input "30"
click at [360, 15] on icon at bounding box center [359, 13] width 9 height 9
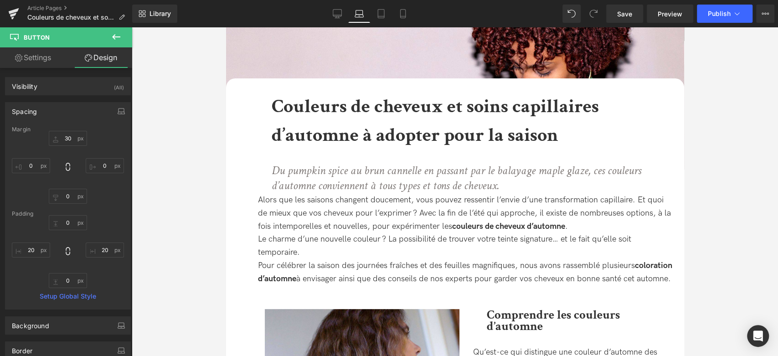
scroll to position [0, 0]
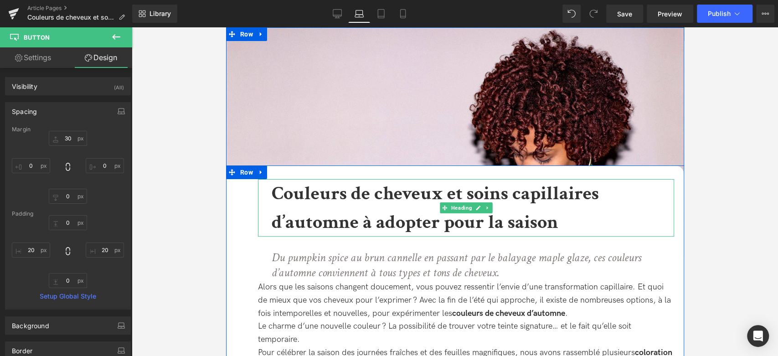
click at [369, 207] on h1 "Couleurs de cheveux et soins capillaires d’automne à adopter pour la saison" at bounding box center [472, 207] width 402 height 57
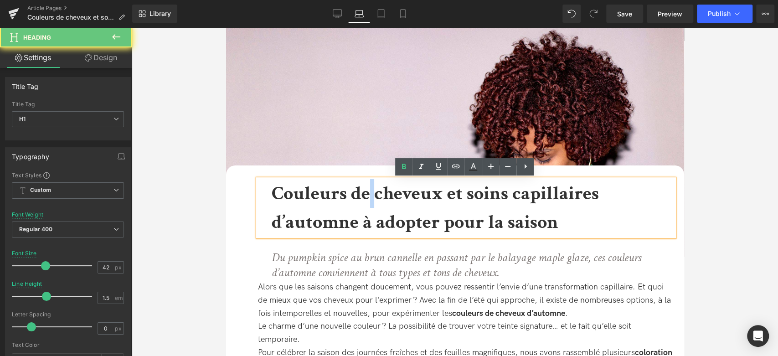
click at [369, 207] on h1 "Couleurs de cheveux et soins capillaires d’automne à adopter pour la saison" at bounding box center [472, 207] width 402 height 57
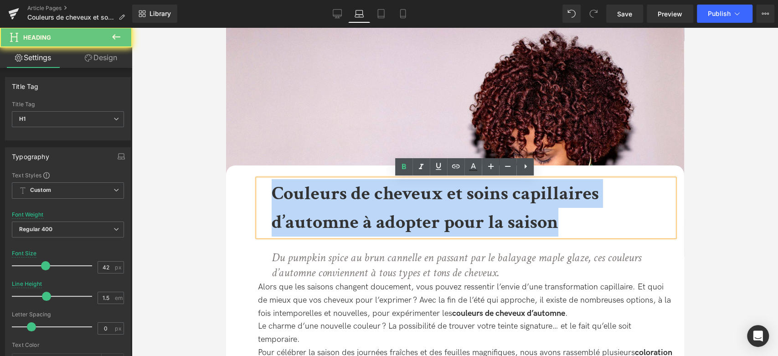
click at [369, 207] on h1 "Couleurs de cheveux et soins capillaires d’automne à adopter pour la saison" at bounding box center [472, 207] width 402 height 57
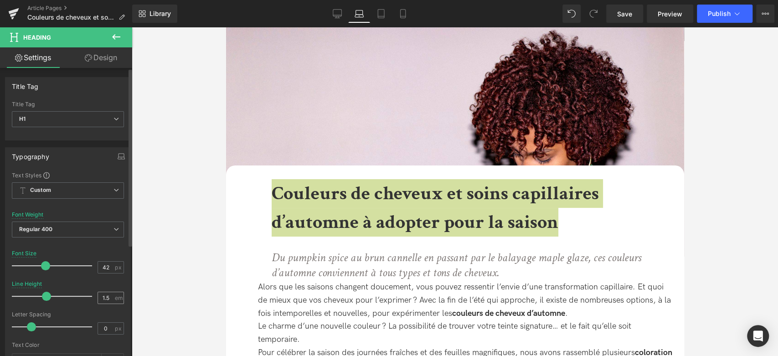
click at [107, 297] on input "1.5" at bounding box center [106, 297] width 16 height 11
type input "1.2"
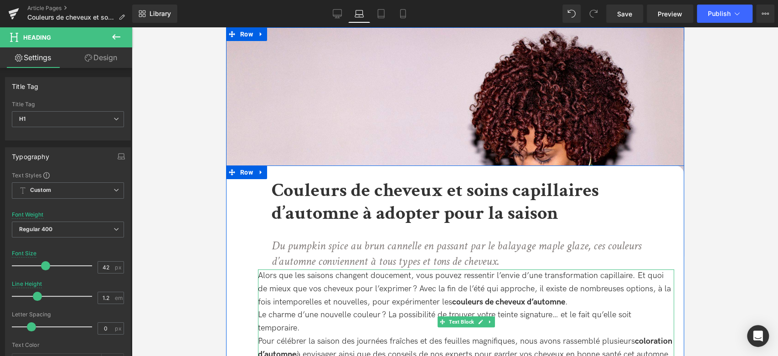
click at [324, 256] on icon "Du pumpkin spice au brun cannelle en passant par le balayage maple glaze, ces c…" at bounding box center [456, 253] width 370 height 31
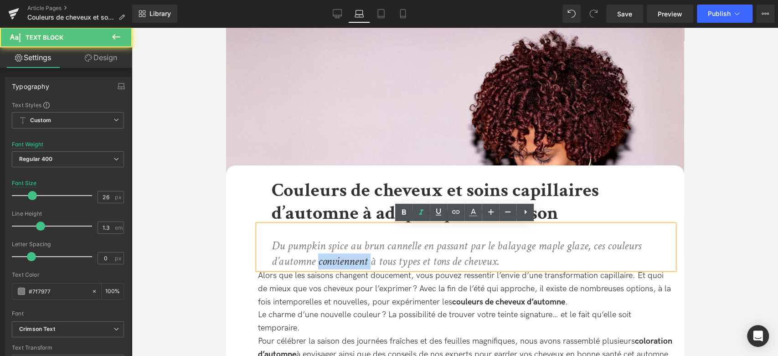
click at [324, 256] on icon "Du pumpkin spice au brun cannelle en passant par le balayage maple glaze, ces c…" at bounding box center [456, 253] width 370 height 31
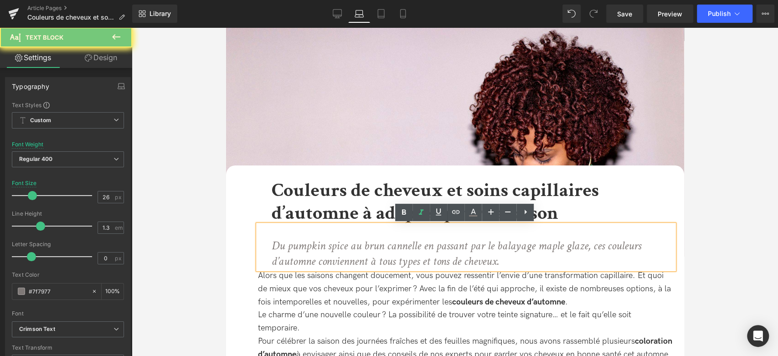
click at [269, 251] on div "Du pumpkin spice au brun cannelle en passant par le balayage maple glaze, ces c…" at bounding box center [466, 247] width 416 height 45
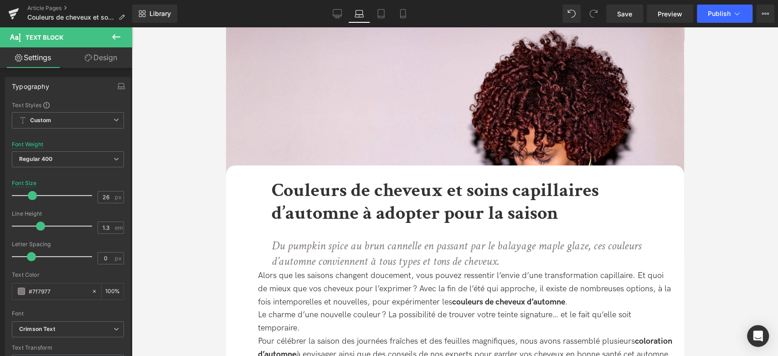
click at [100, 67] on link "Design" at bounding box center [101, 57] width 66 height 21
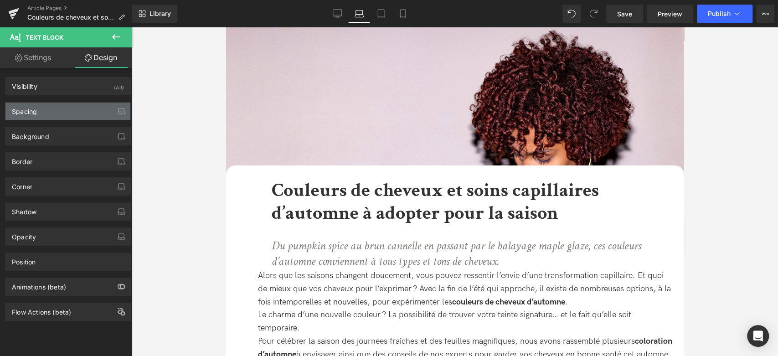
click at [73, 110] on div "Spacing" at bounding box center [67, 111] width 125 height 17
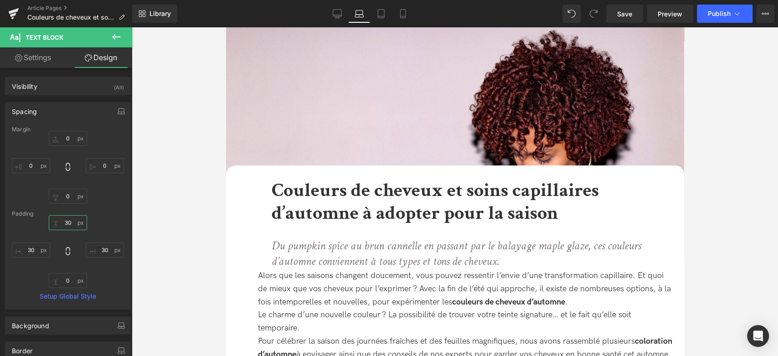
click at [69, 221] on input "30" at bounding box center [68, 222] width 38 height 15
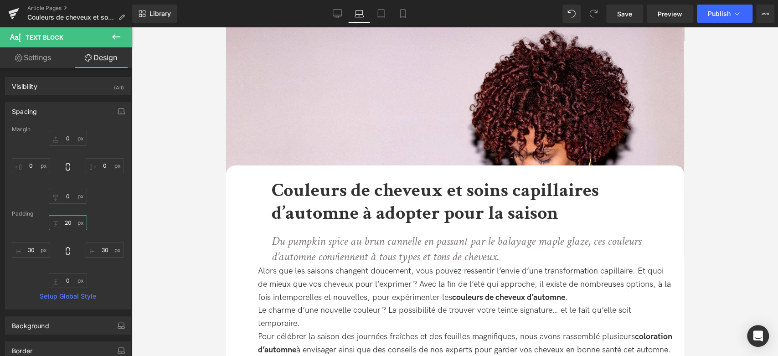
click at [66, 221] on input "20" at bounding box center [68, 222] width 38 height 15
type input "0"
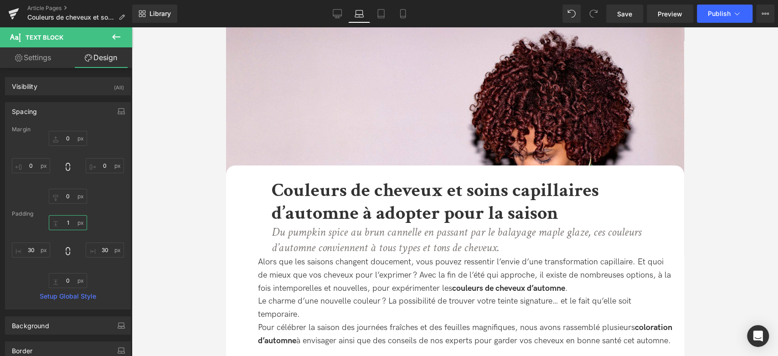
type input "15"
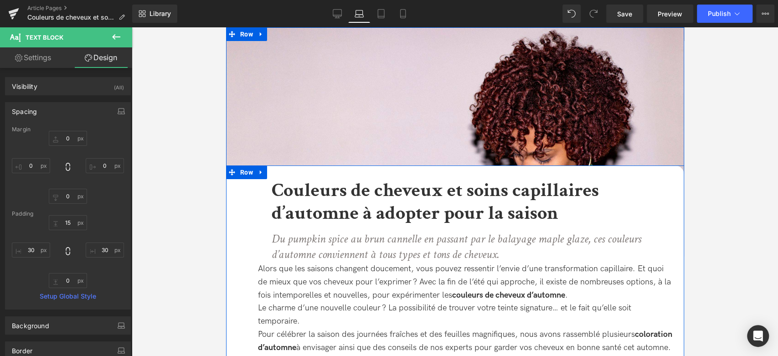
click at [345, 252] on icon "Du pumpkin spice au brun cannelle en passant par le balayage maple glaze, ces c…" at bounding box center [456, 246] width 370 height 31
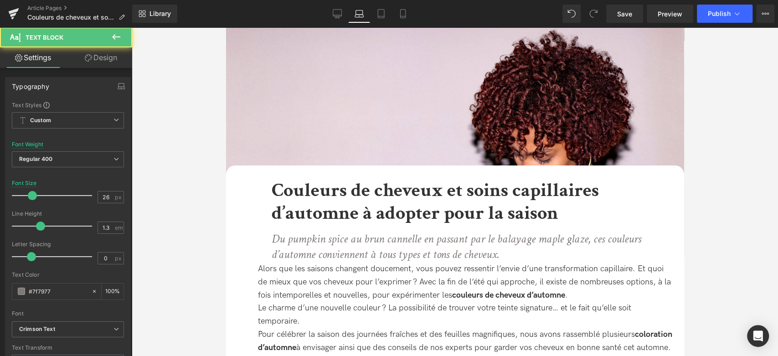
click at [104, 60] on link "Design" at bounding box center [101, 57] width 66 height 21
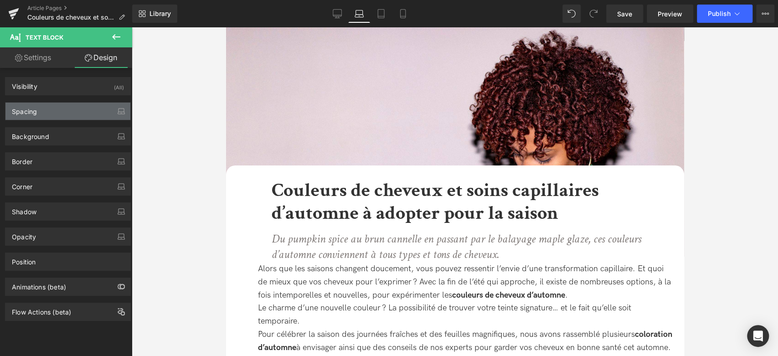
click at [48, 112] on div "Spacing" at bounding box center [67, 111] width 125 height 17
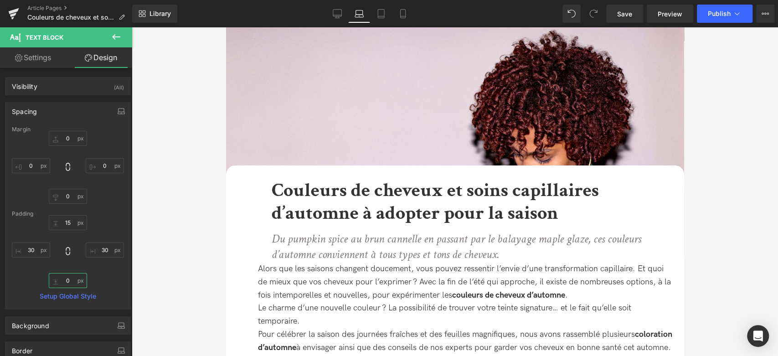
click at [69, 278] on input "0" at bounding box center [68, 280] width 38 height 15
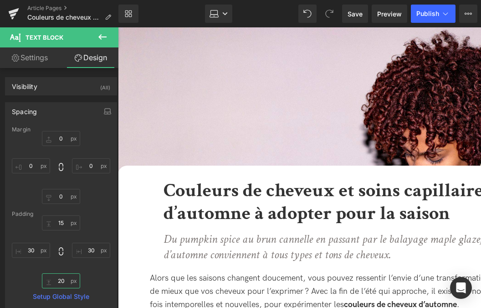
type input "20"
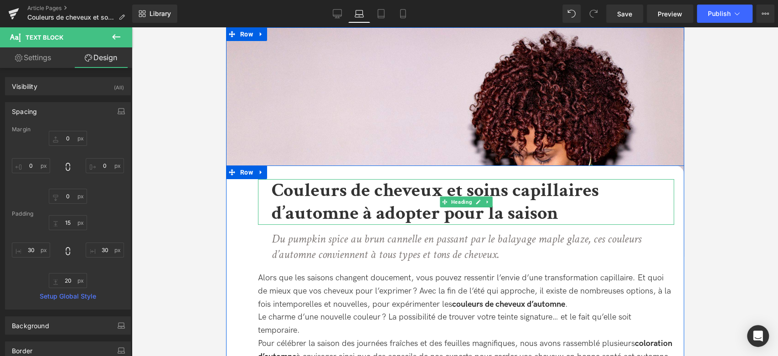
click at [390, 206] on b "Couleurs de cheveux et soins capillaires d’automne à adopter pour la saison" at bounding box center [434, 202] width 327 height 48
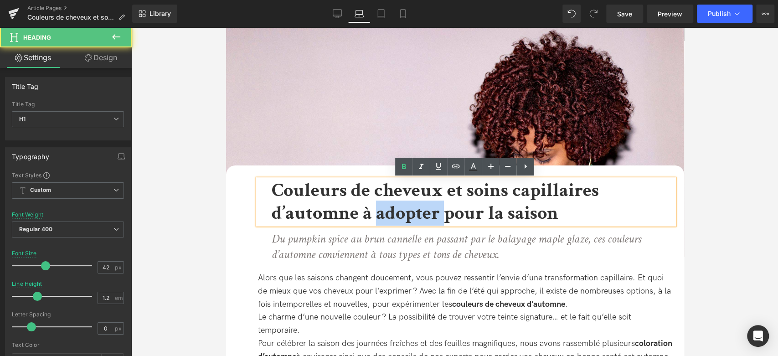
click at [390, 206] on b "Couleurs de cheveux et soins capillaires d’automne à adopter pour la saison" at bounding box center [434, 202] width 327 height 48
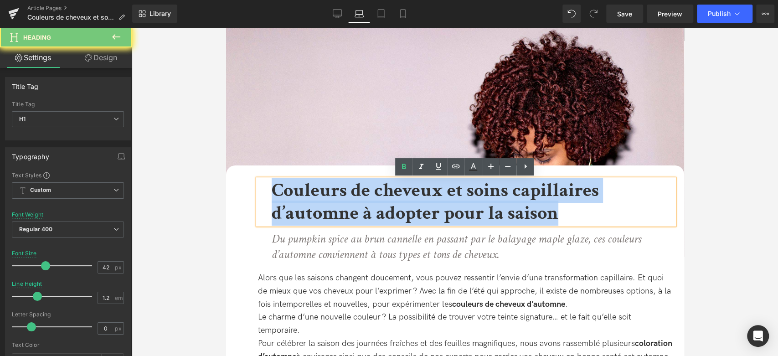
click at [390, 206] on b "Couleurs de cheveux et soins capillaires d’automne à adopter pour la saison" at bounding box center [434, 202] width 327 height 48
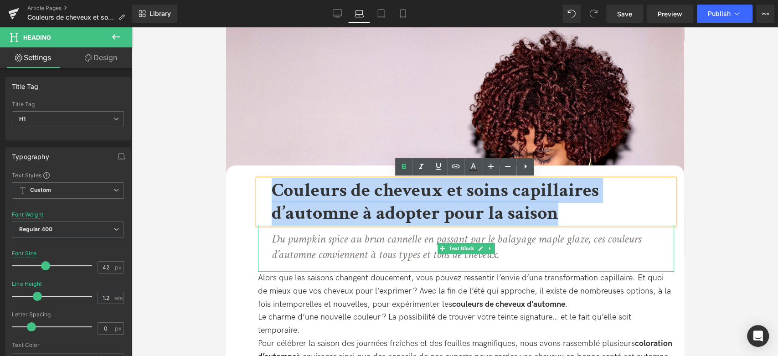
click at [373, 241] on icon "Du pumpkin spice au brun cannelle en passant par le balayage maple glaze, ces c…" at bounding box center [456, 246] width 370 height 31
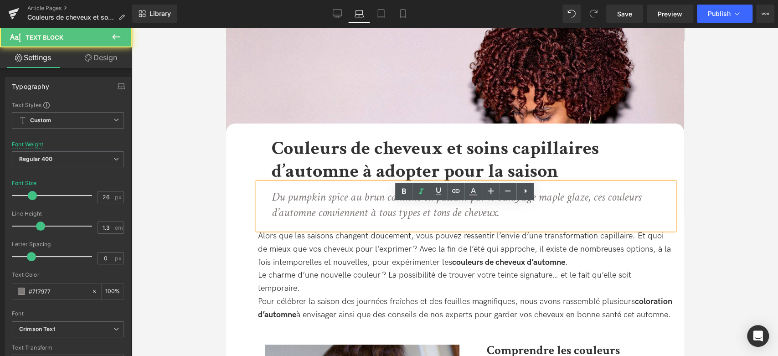
scroll to position [101, 0]
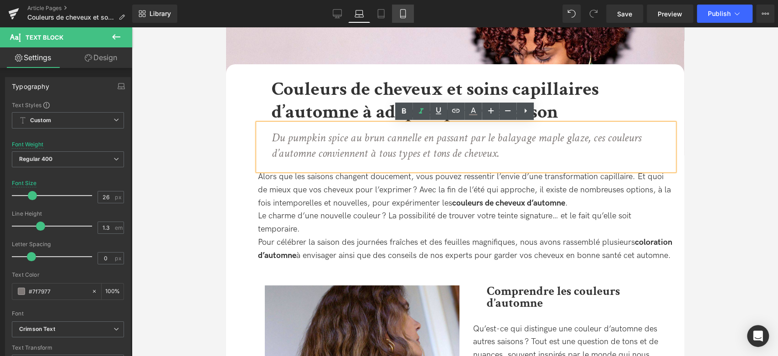
click at [404, 16] on icon at bounding box center [402, 16] width 5 height 0
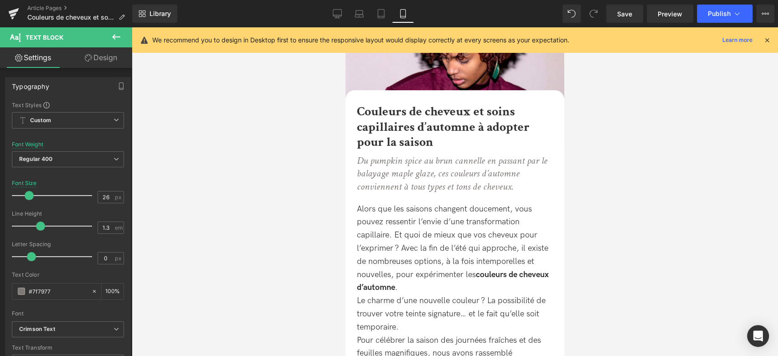
scroll to position [127, 0]
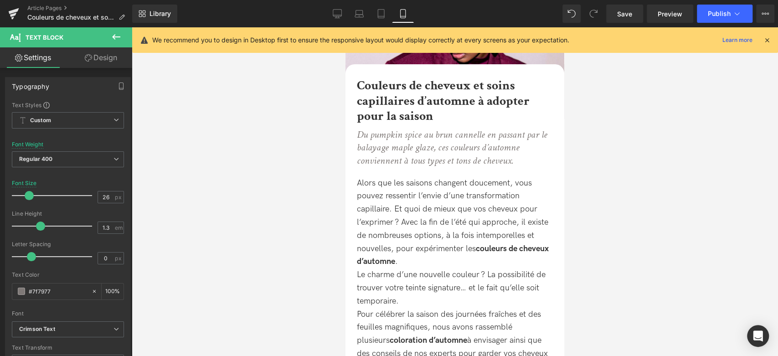
click at [384, 106] on b "Couleurs de cheveux et soins capillaires d’automne à adopter pour la saison" at bounding box center [443, 100] width 173 height 47
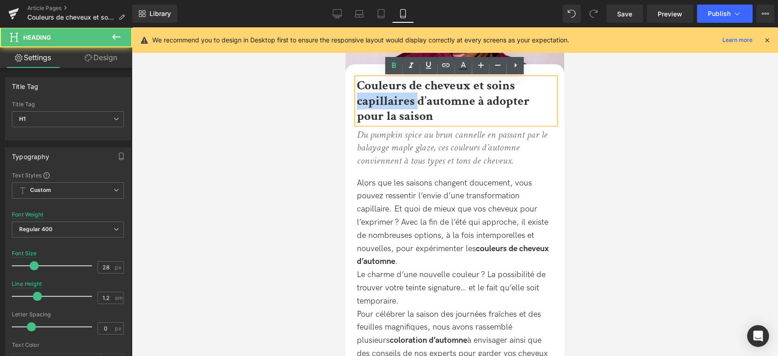
click at [384, 106] on b "Couleurs de cheveux et soins capillaires d’automne à adopter pour la saison" at bounding box center [443, 100] width 173 height 47
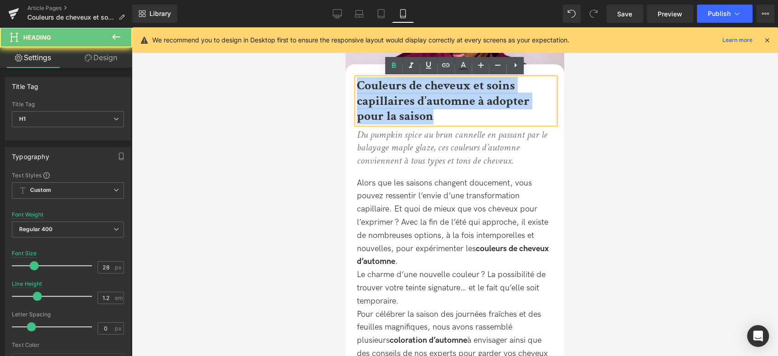
click at [384, 106] on b "Couleurs de cheveux et soins capillaires d’automne à adopter pour la saison" at bounding box center [443, 100] width 173 height 47
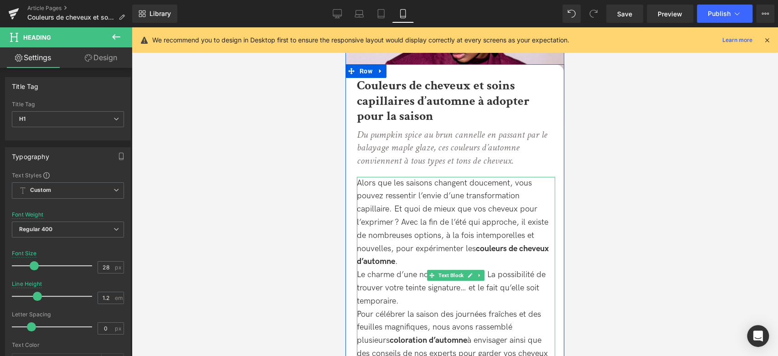
click at [431, 237] on div "Alors que les saisons changent doucement, vous pouvez ressentir l’envie d’une t…" at bounding box center [456, 223] width 198 height 92
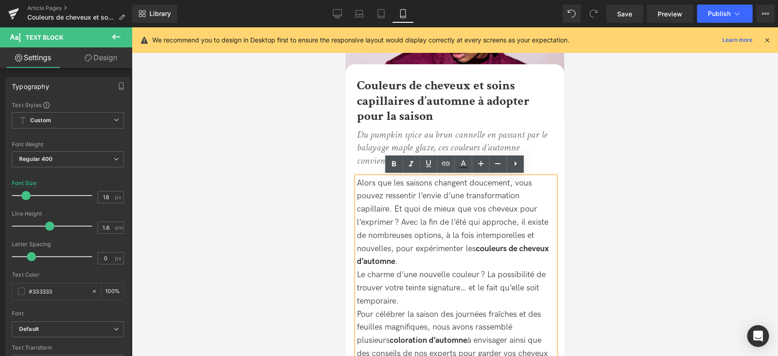
scroll to position [77, 0]
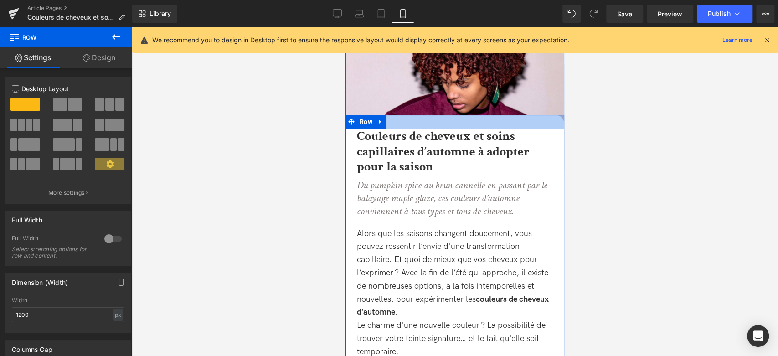
click at [399, 117] on div at bounding box center [454, 122] width 219 height 14
click at [108, 241] on div at bounding box center [113, 239] width 22 height 15
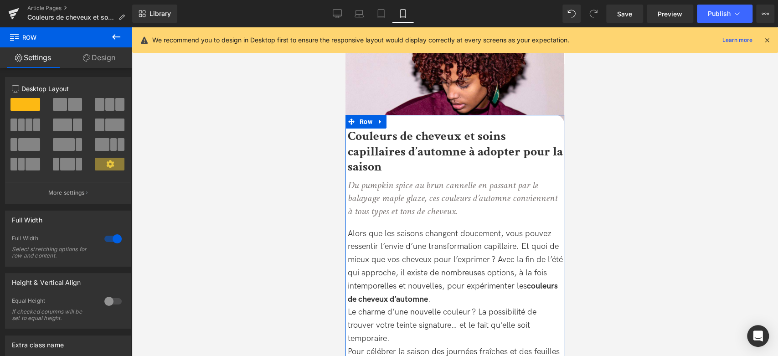
click at [108, 241] on div at bounding box center [113, 239] width 22 height 15
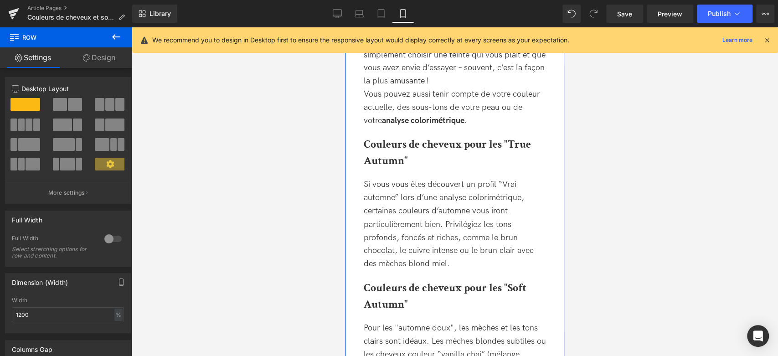
scroll to position [988, 0]
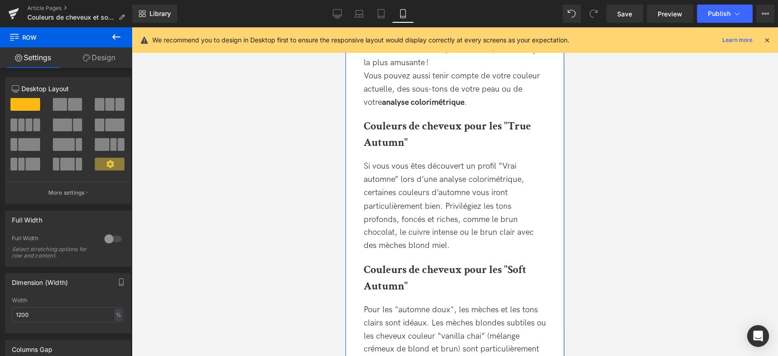
click at [406, 137] on strong "Couleurs de cheveux pour les "True Autumn"" at bounding box center [447, 134] width 167 height 31
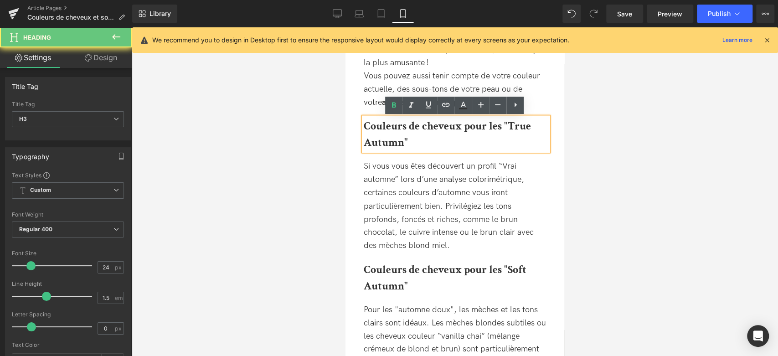
click at [404, 137] on strong "Couleurs de cheveux pour les "True Autumn"" at bounding box center [447, 134] width 167 height 31
click at [404, 140] on strong "Couleurs de cheveux pour les "True Autumn"" at bounding box center [447, 134] width 167 height 31
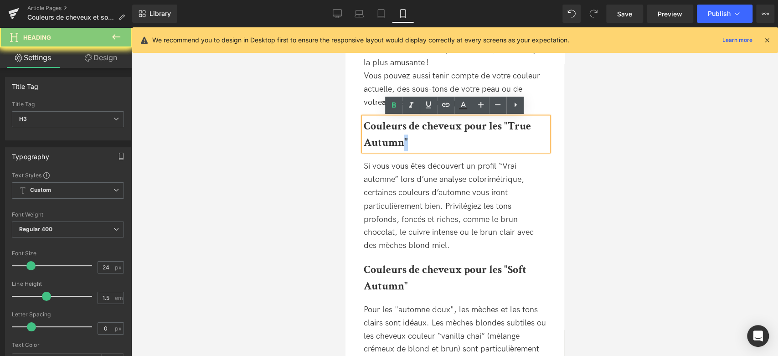
click at [404, 140] on strong "Couleurs de cheveux pour les "True Autumn"" at bounding box center [447, 134] width 167 height 31
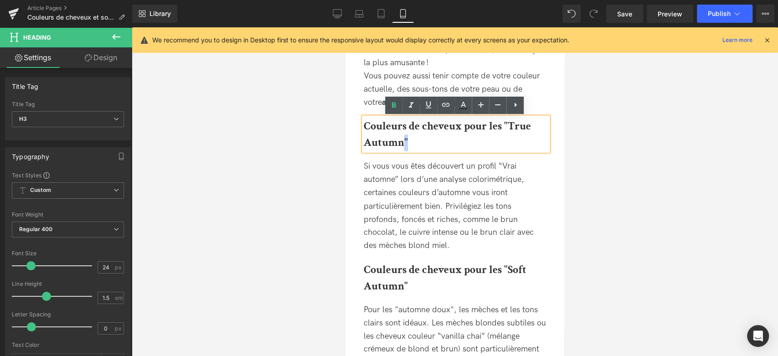
click at [410, 140] on h3 "Couleurs de cheveux pour les "True Autumn"" at bounding box center [456, 134] width 185 height 33
drag, startPoint x: 409, startPoint y: 140, endPoint x: 355, endPoint y: 119, distance: 57.6
click at [357, 119] on div "Choisir la couleur idéale pour l’automne Heading Pour sélectionner la couleur d…" at bounding box center [456, 224] width 198 height 521
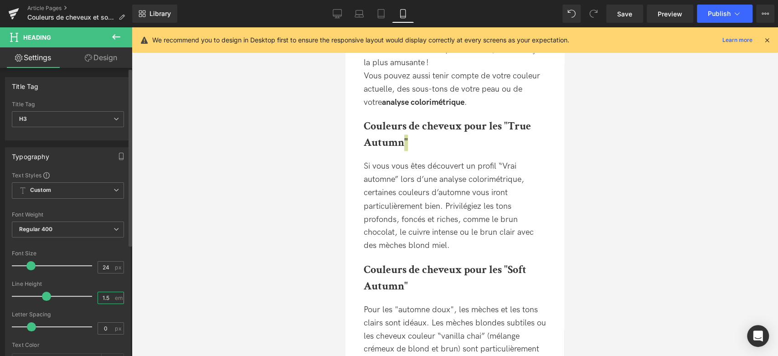
click at [107, 297] on input "1.5" at bounding box center [106, 297] width 16 height 11
type input "1.2"
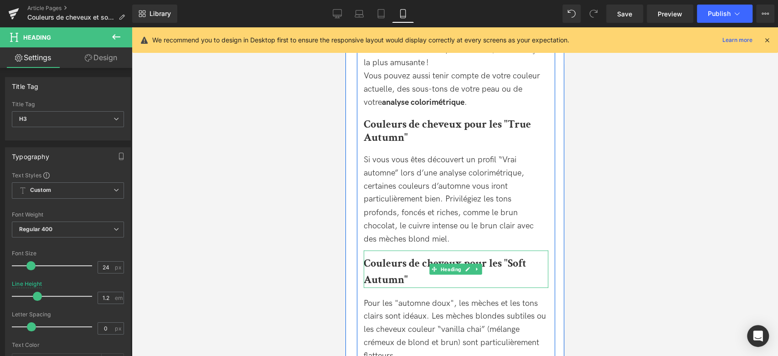
click at [399, 272] on strong "Couleurs de cheveux pour les "Soft Autumn"" at bounding box center [445, 271] width 163 height 31
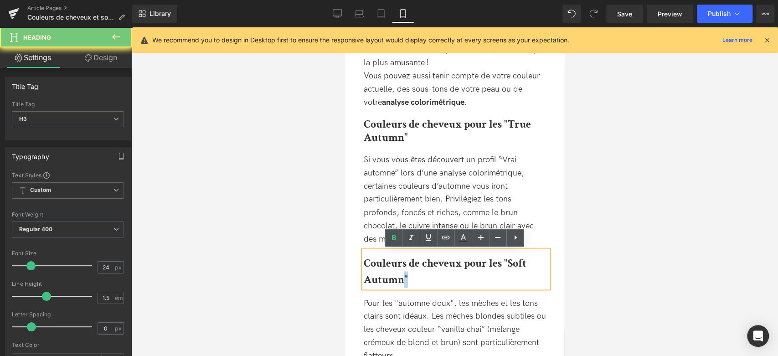
click at [410, 278] on h3 "Couleurs de cheveux pour les "Soft Autumn"" at bounding box center [456, 271] width 185 height 33
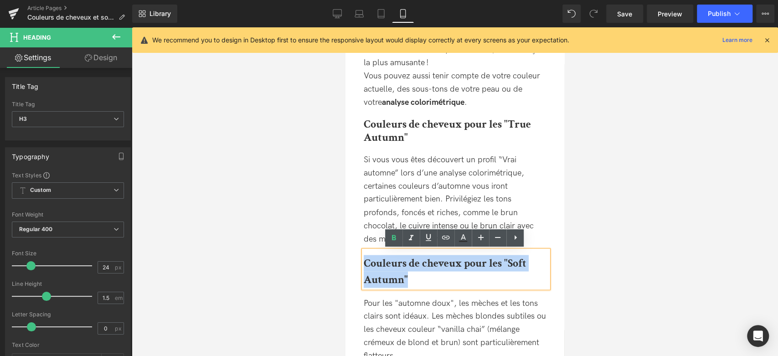
drag, startPoint x: 412, startPoint y: 274, endPoint x: 349, endPoint y: 252, distance: 67.2
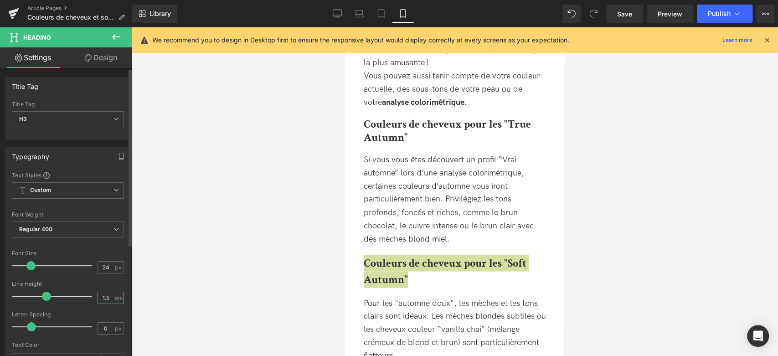
click at [107, 294] on input "1.5" at bounding box center [106, 297] width 16 height 11
type input "1.2"
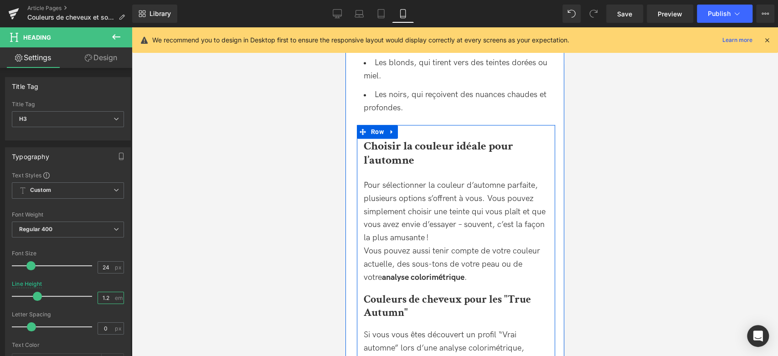
scroll to position [785, 0]
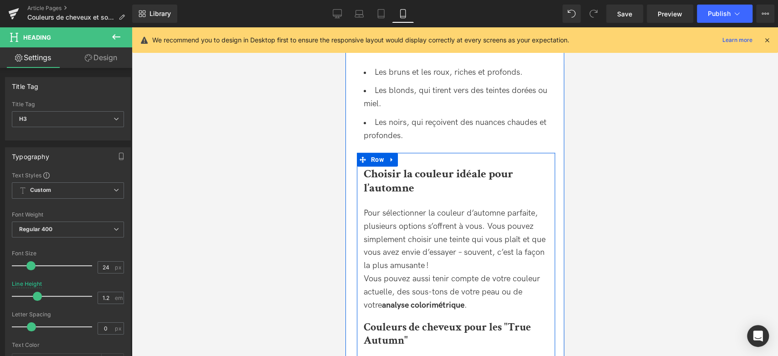
click at [407, 183] on b "Choisir la couleur idéale pour l’automne" at bounding box center [438, 181] width 149 height 30
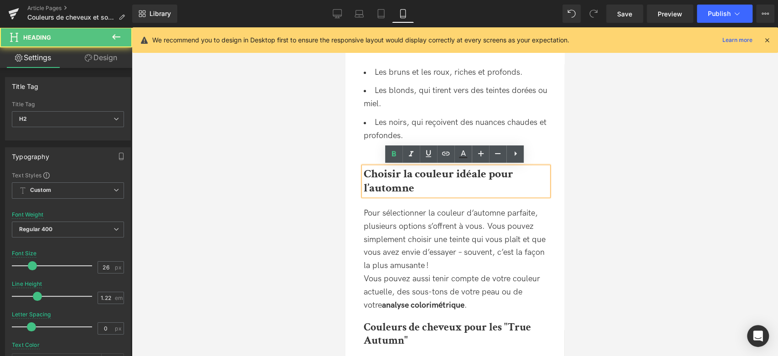
click at [413, 183] on b "Choisir la couleur idéale pour l’automne" at bounding box center [438, 181] width 149 height 30
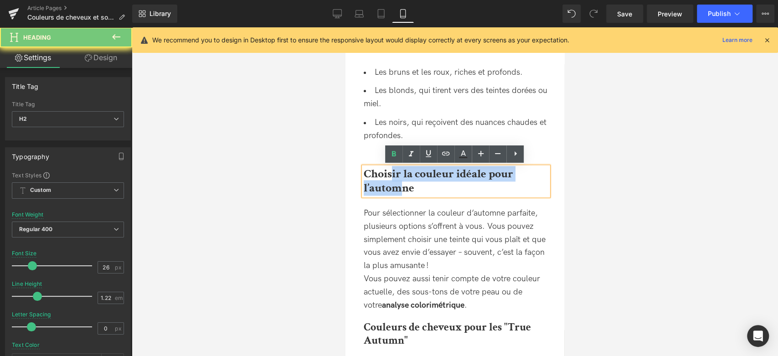
click at [392, 181] on b "Choisir la couleur idéale pour l’automne" at bounding box center [438, 181] width 149 height 30
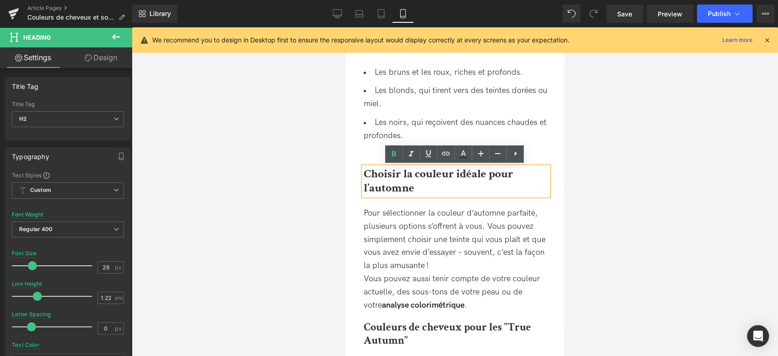
click at [423, 186] on h2 "Choisir la couleur idéale pour l’automne" at bounding box center [456, 181] width 185 height 29
drag, startPoint x: 423, startPoint y: 189, endPoint x: 365, endPoint y: 172, distance: 61.2
click at [365, 172] on h2 "Choisir la couleur idéale pour l’automne" at bounding box center [456, 181] width 185 height 29
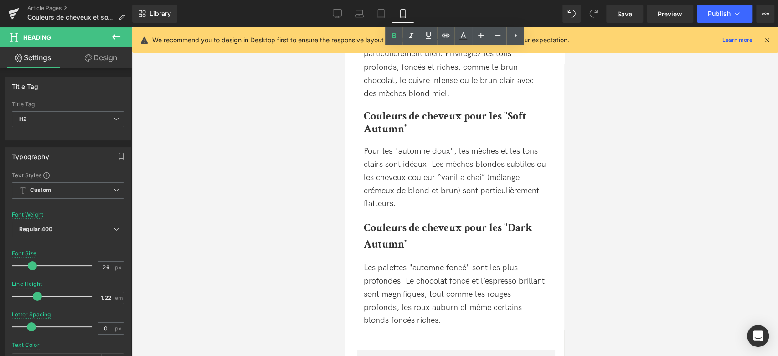
scroll to position [1140, 0]
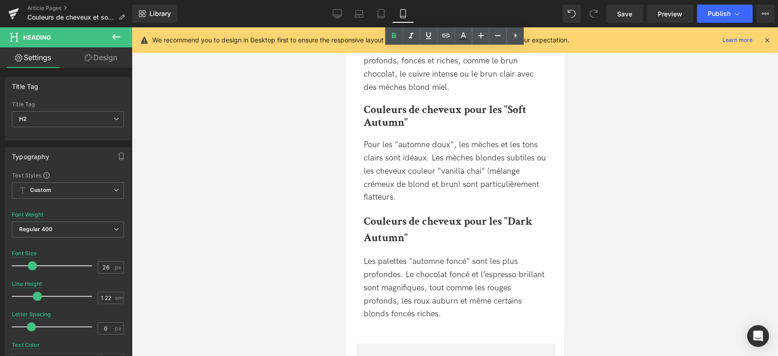
click at [386, 233] on strong "Couleurs de cheveux pour les "Dark Autumn"" at bounding box center [448, 229] width 169 height 31
click at [408, 235] on h3 "Couleurs de cheveux pour les "Dark Autumn"" at bounding box center [456, 229] width 185 height 33
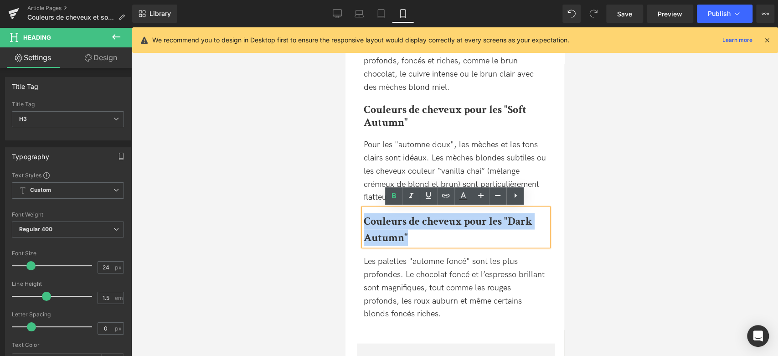
drag, startPoint x: 414, startPoint y: 234, endPoint x: 347, endPoint y: 215, distance: 69.7
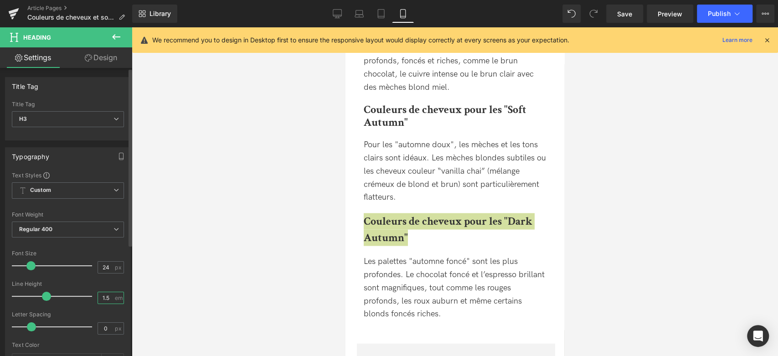
click at [104, 297] on input "1.5" at bounding box center [106, 297] width 16 height 11
type input "1.2"
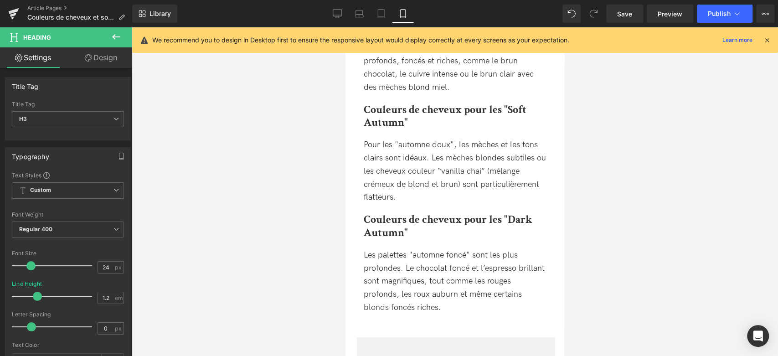
click at [260, 192] on div at bounding box center [455, 191] width 646 height 329
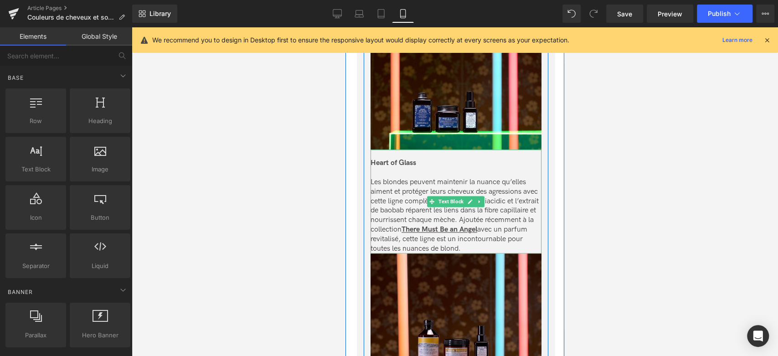
scroll to position [3115, 0]
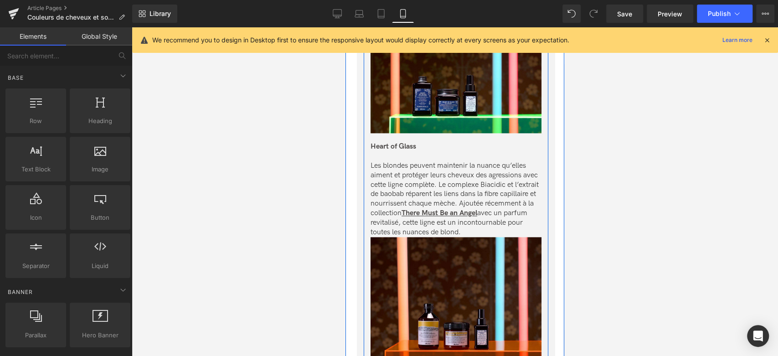
click at [426, 228] on p "Les blondes peuvent maintenir la nuance qu’elles aiment et protéger leurs cheve…" at bounding box center [456, 199] width 171 height 76
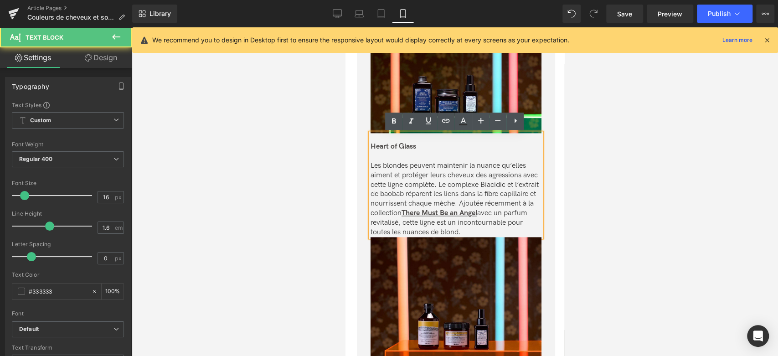
click at [532, 232] on p "Les blondes peuvent maintenir la nuance qu’elles aiment et protéger leurs cheve…" at bounding box center [456, 199] width 171 height 76
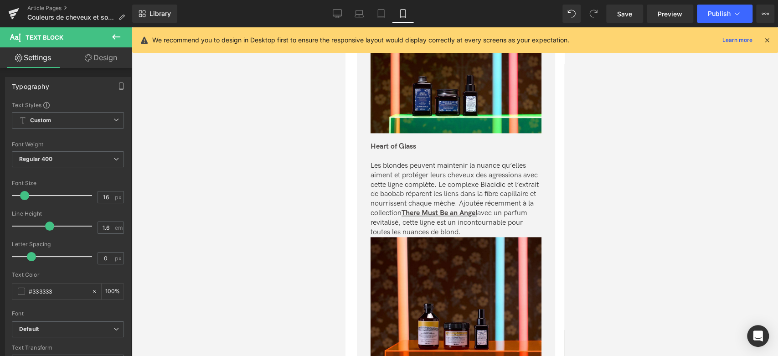
click at [88, 57] on icon at bounding box center [88, 57] width 7 height 7
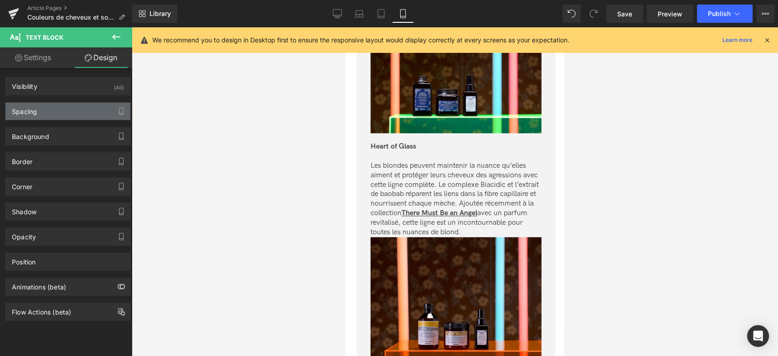
click at [65, 107] on div "Spacing" at bounding box center [67, 111] width 125 height 17
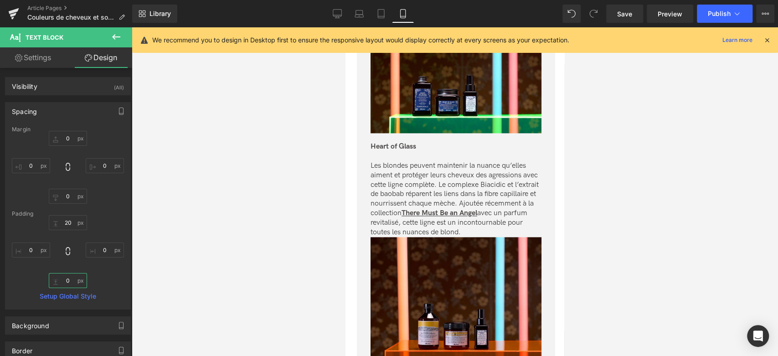
click at [69, 277] on input "0" at bounding box center [68, 280] width 38 height 15
type input "20"
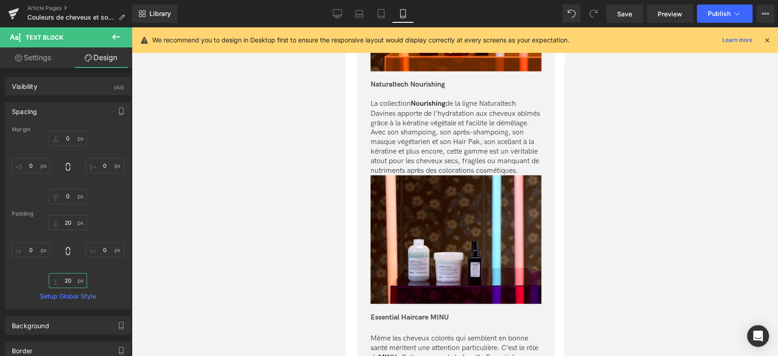
scroll to position [3419, 0]
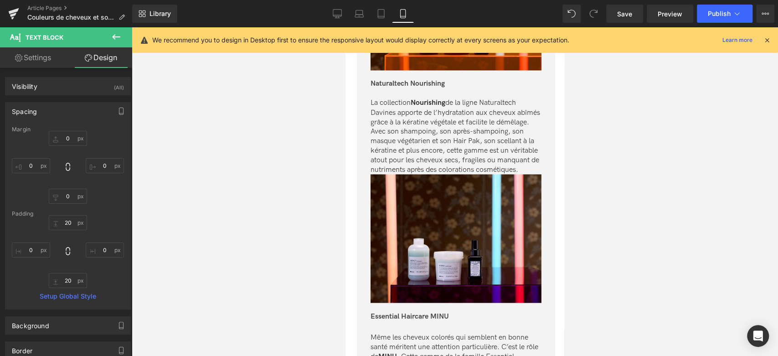
click at [462, 154] on p "La collection Nourishing de la ligne Naturaltech Davines apporte de l’hydratati…" at bounding box center [456, 136] width 171 height 76
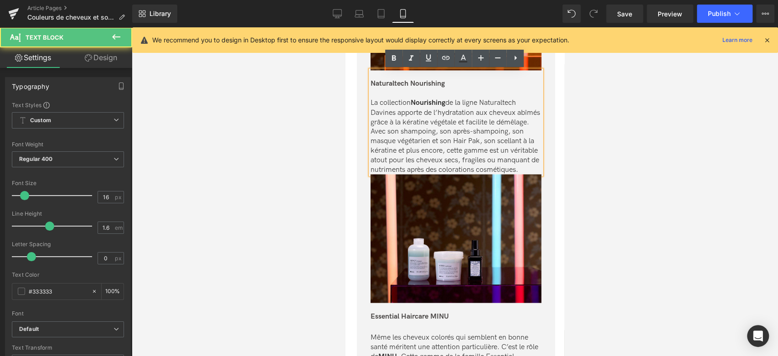
click at [457, 174] on p "La collection Nourishing de la ligne Naturaltech Davines apporte de l’hydratati…" at bounding box center [456, 136] width 171 height 76
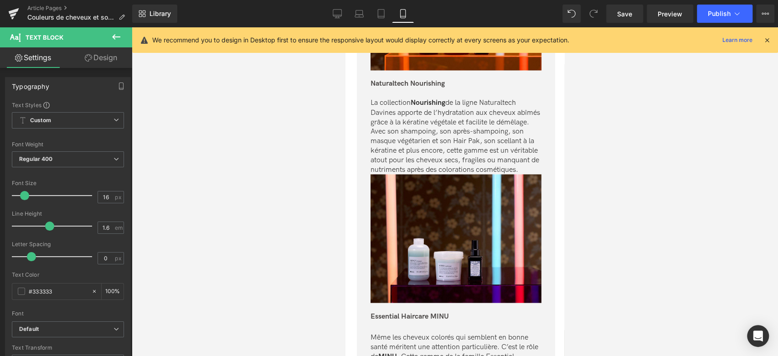
click at [98, 58] on link "Design" at bounding box center [101, 57] width 66 height 21
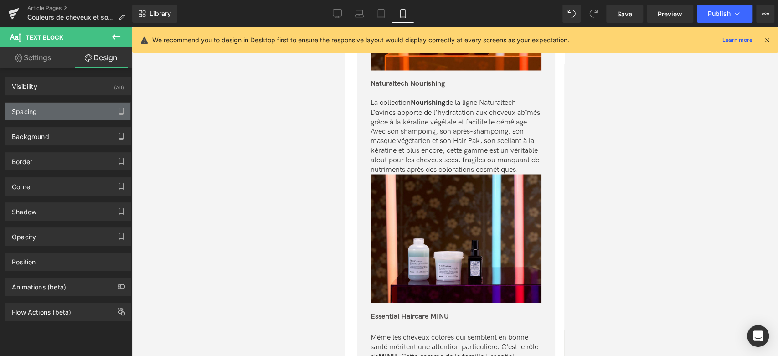
click at [71, 112] on div "Spacing" at bounding box center [67, 111] width 125 height 17
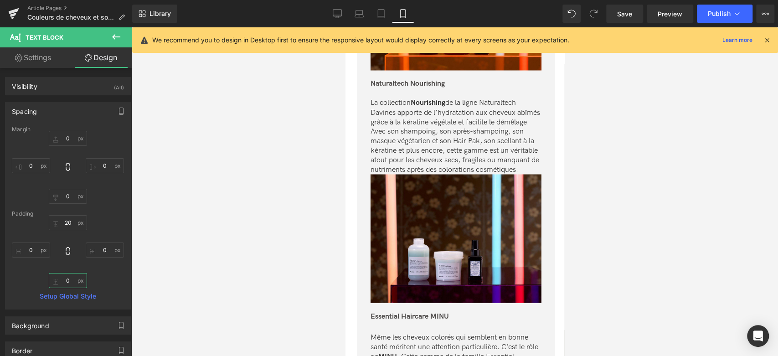
click at [72, 281] on input "text" at bounding box center [68, 280] width 38 height 15
type input "20"
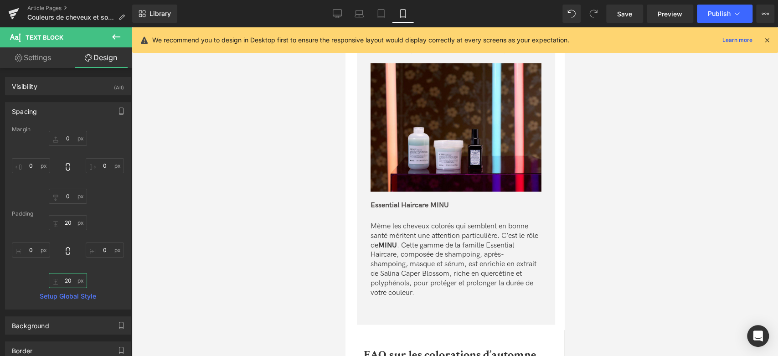
scroll to position [3621, 0]
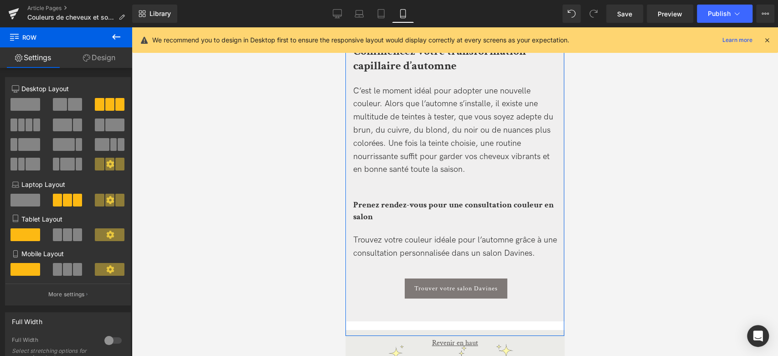
scroll to position [4533, 0]
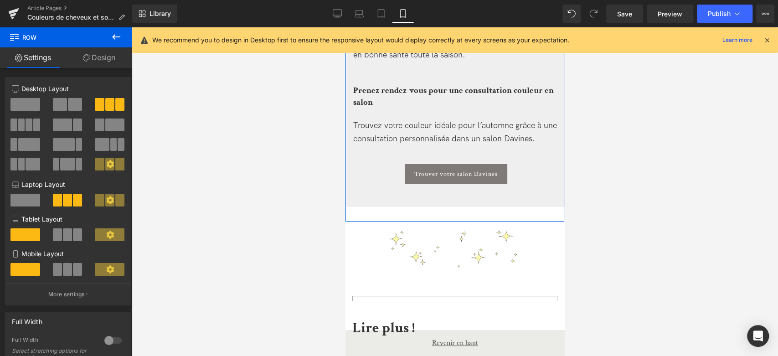
click at [387, 108] on div "Prenez rendez-vous pour une consultation couleur en salon Heading" at bounding box center [455, 87] width 205 height 41
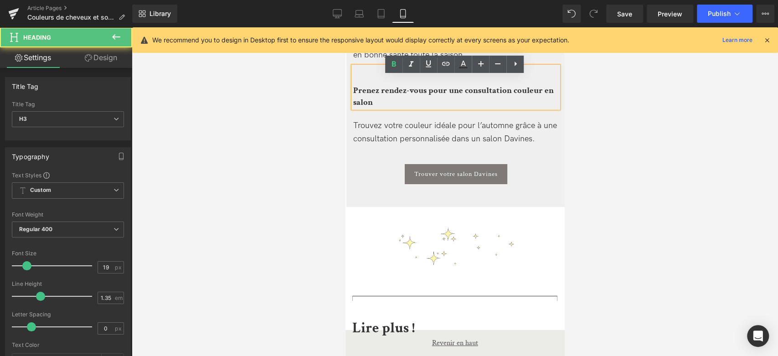
click at [369, 103] on b "Prenez rendez-vous pour une consultation couleur en salon" at bounding box center [453, 96] width 201 height 23
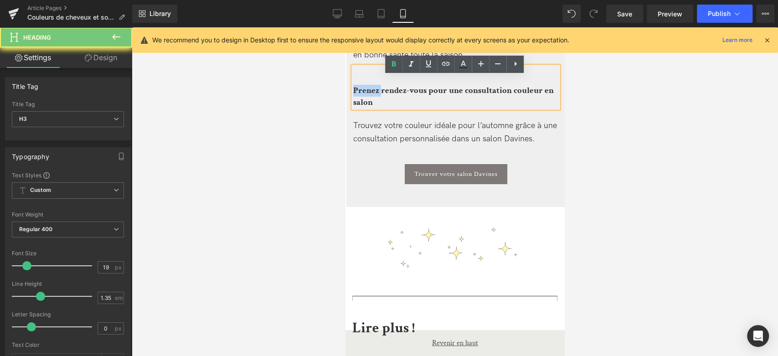
click at [369, 103] on b "Prenez rendez-vous pour une consultation couleur en salon" at bounding box center [453, 96] width 201 height 23
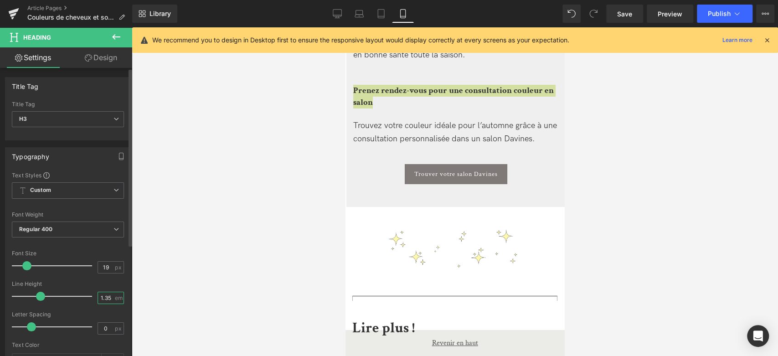
click at [108, 294] on input "1.35" at bounding box center [106, 297] width 16 height 11
type input "1.2"
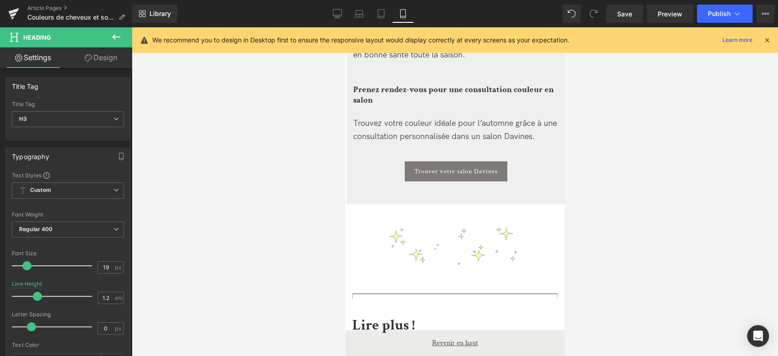
click at [371, 171] on div "Trouver votre salon Davines Button NaNpx" at bounding box center [455, 171] width 205 height 20
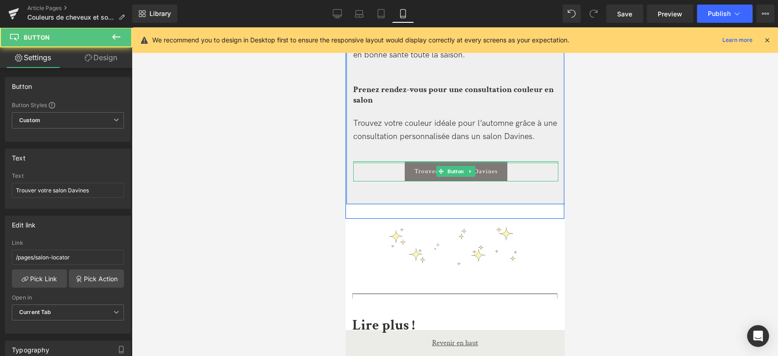
click at [385, 164] on div at bounding box center [455, 162] width 205 height 2
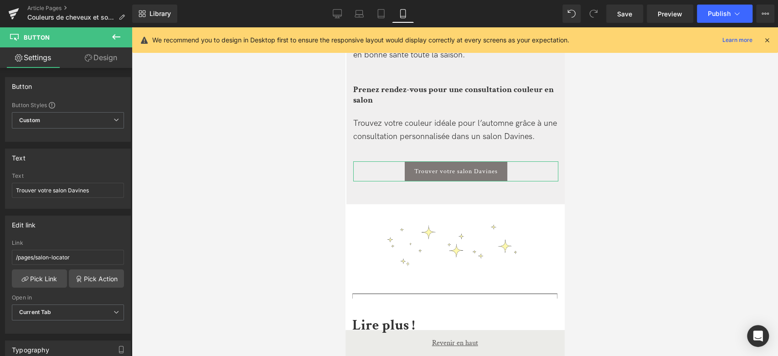
click at [97, 61] on link "Design" at bounding box center [101, 57] width 66 height 21
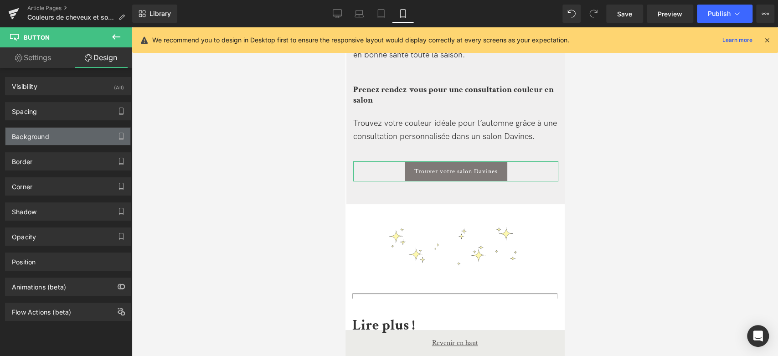
click at [73, 135] on div "Background" at bounding box center [67, 136] width 125 height 17
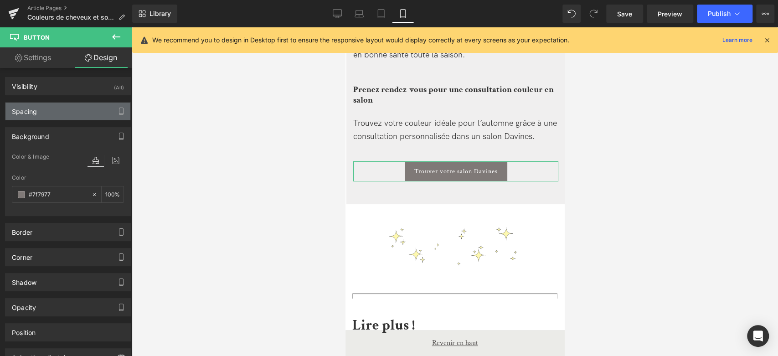
click at [77, 110] on div "Spacing" at bounding box center [67, 111] width 125 height 17
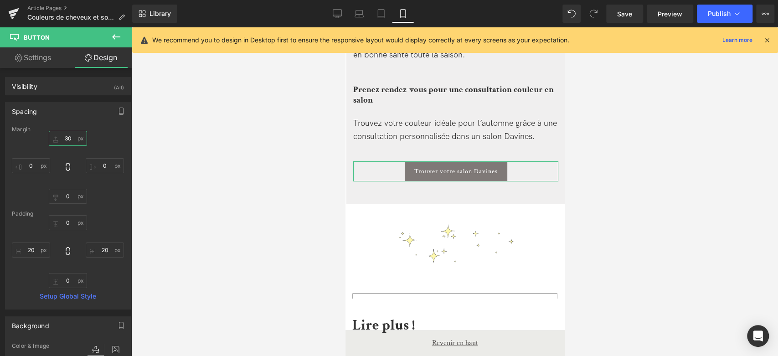
click at [67, 138] on input "30" at bounding box center [68, 138] width 38 height 15
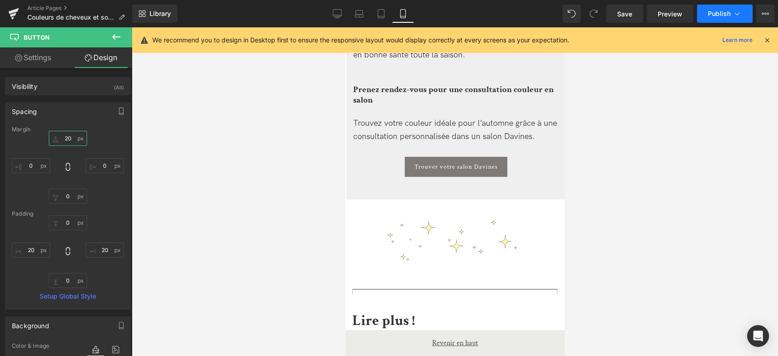
type input "20"
click at [713, 12] on span "Publish" at bounding box center [719, 13] width 23 height 7
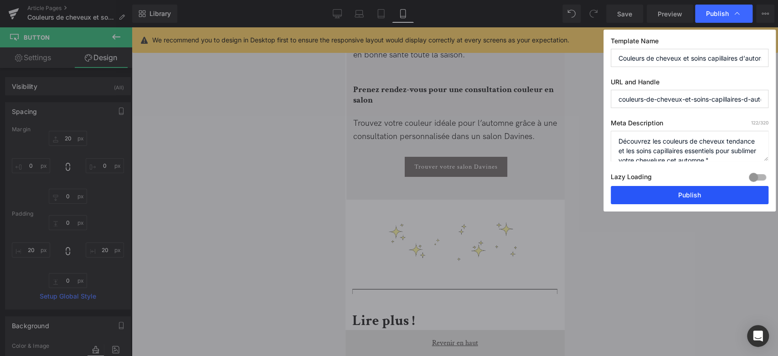
drag, startPoint x: 683, startPoint y: 196, endPoint x: 183, endPoint y: 113, distance: 506.4
click at [683, 196] on button "Publish" at bounding box center [690, 195] width 158 height 18
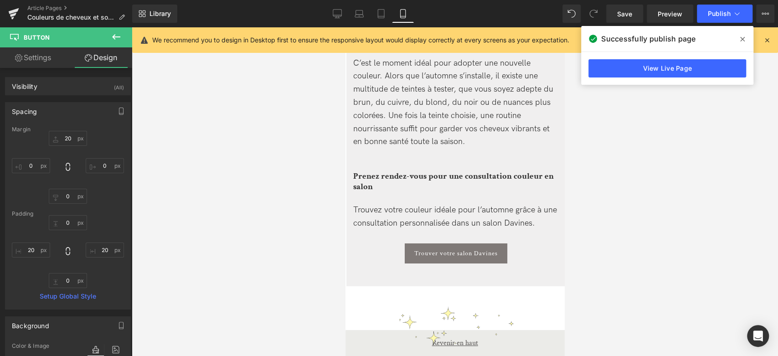
scroll to position [4330, 0]
